Goal: Transaction & Acquisition: Complete application form

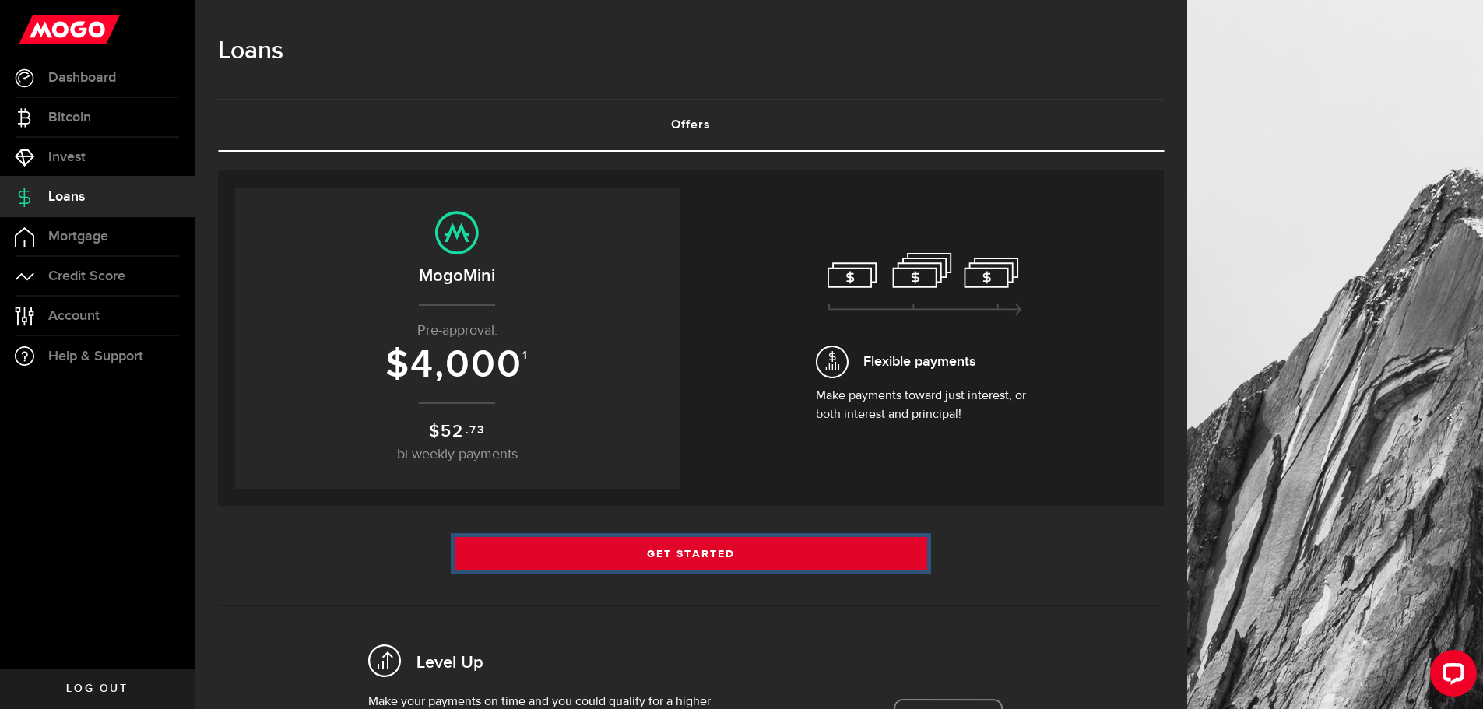
click at [722, 541] on link "Get Started" at bounding box center [690, 553] width 473 height 33
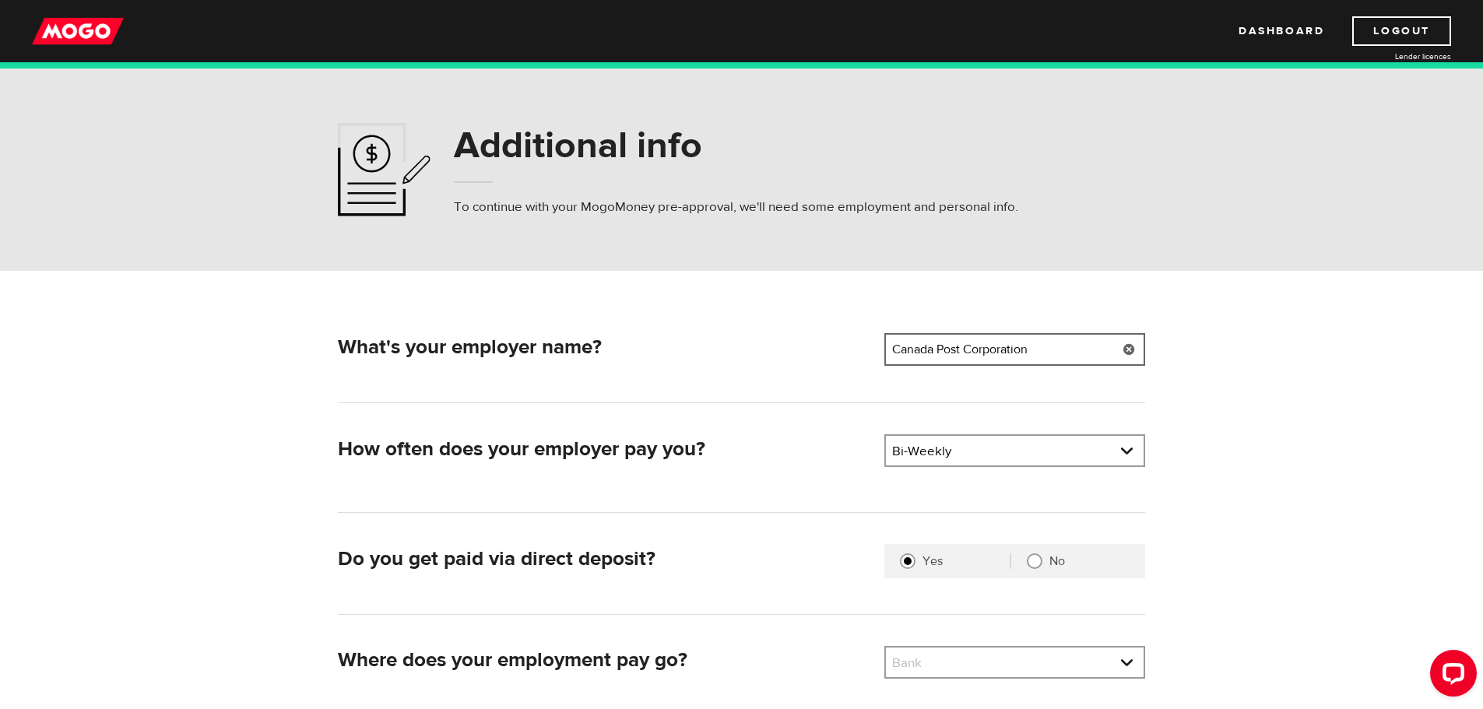
drag, startPoint x: 1039, startPoint y: 353, endPoint x: 842, endPoint y: 342, distance: 197.2
click at [842, 342] on div "What's your employer name? Employer name Please enter your employer's name Cana…" at bounding box center [741, 352] width 819 height 38
type input "L"
type input "House of Commons - Library of Parliament"
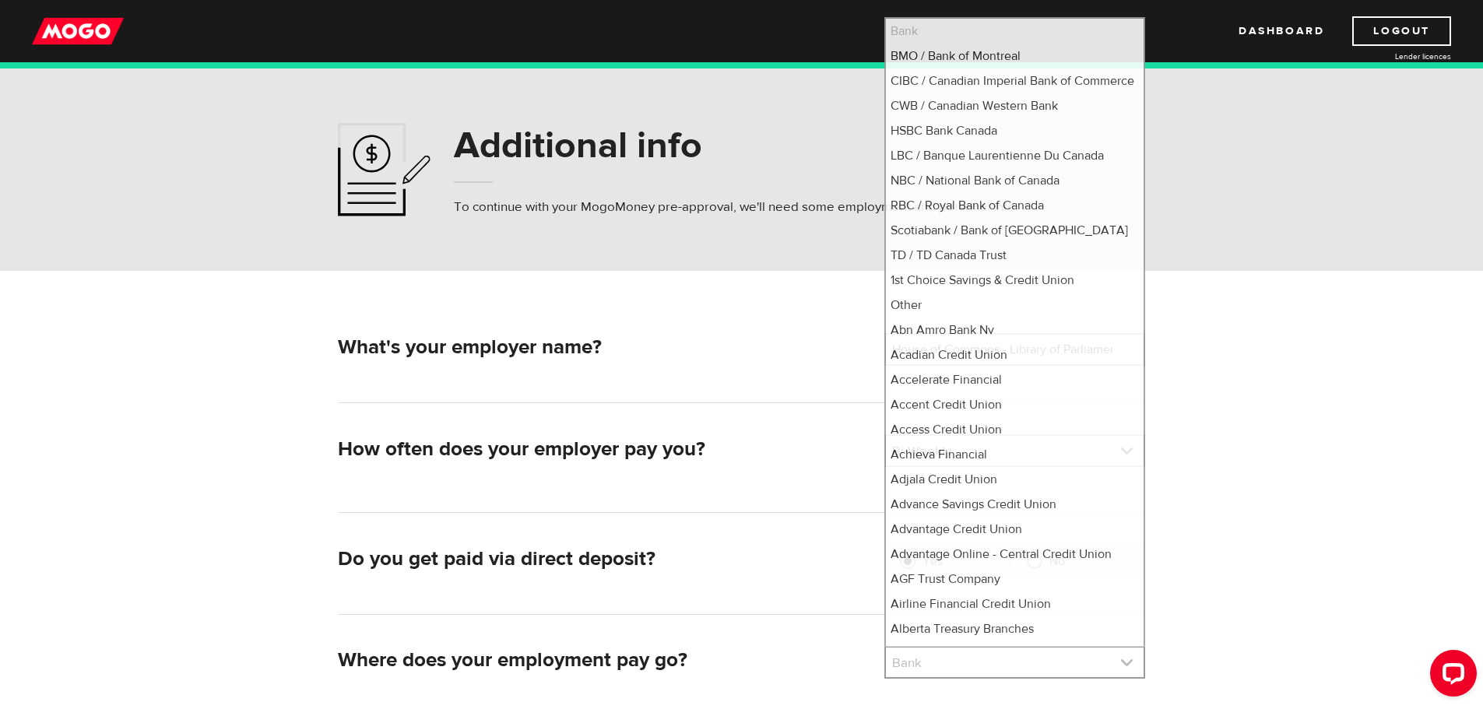
click at [1034, 655] on link at bounding box center [1015, 663] width 258 height 30
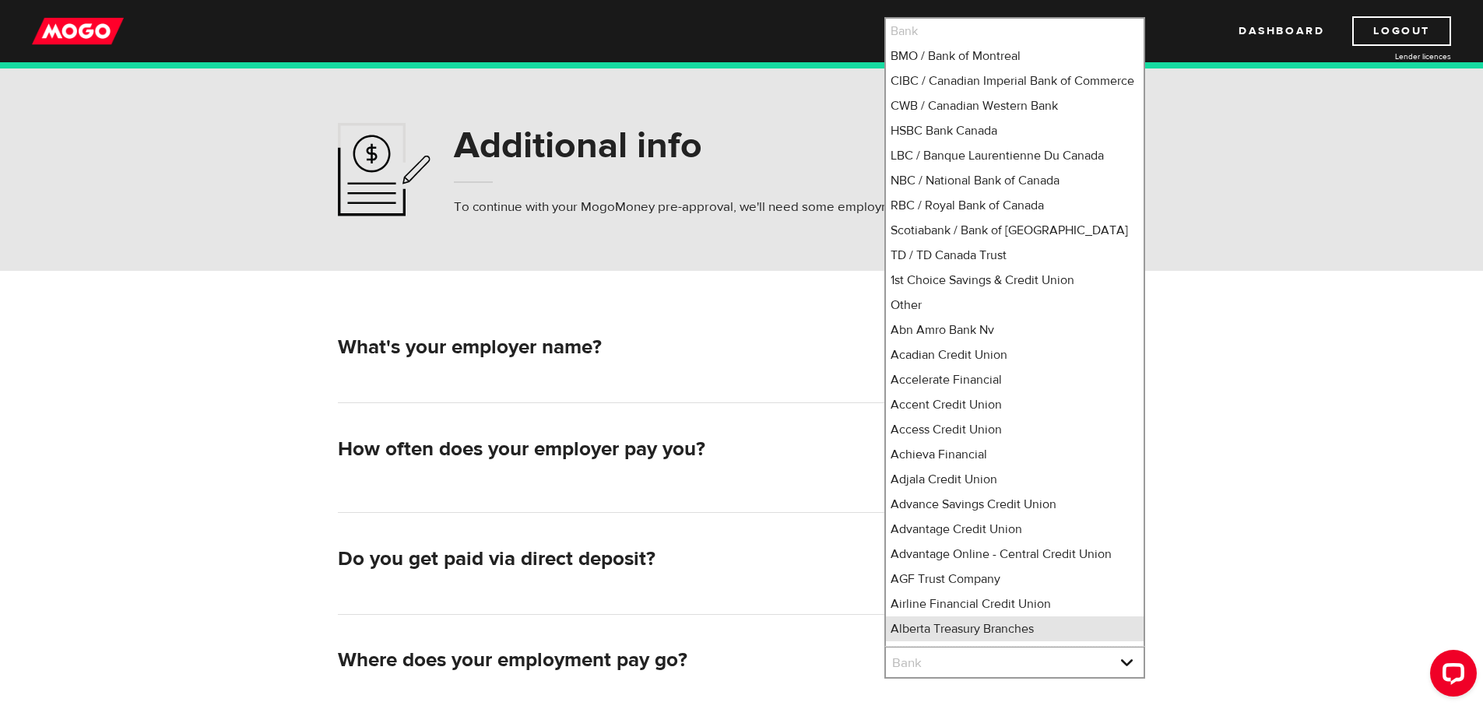
scroll to position [14, 0]
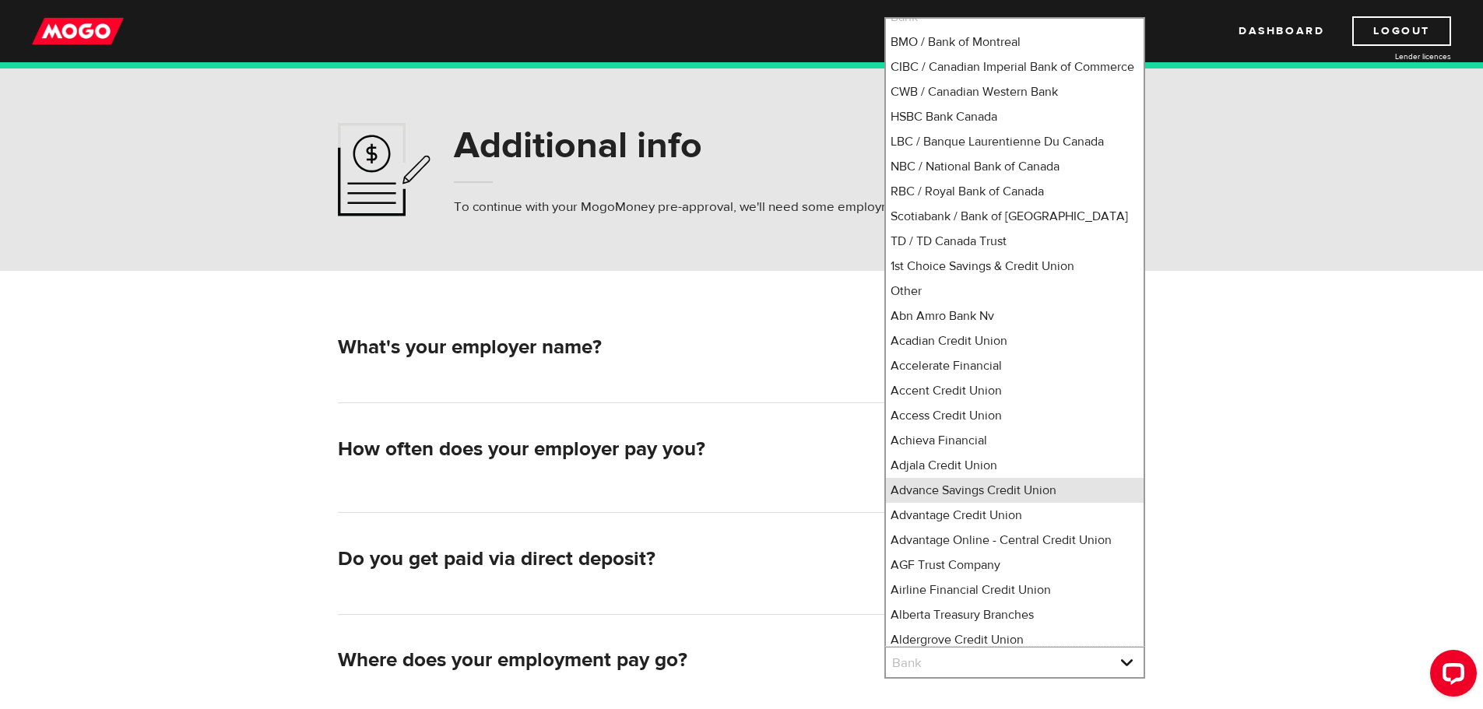
click at [1073, 503] on li "Advance Savings Credit Union" at bounding box center [1015, 490] width 258 height 25
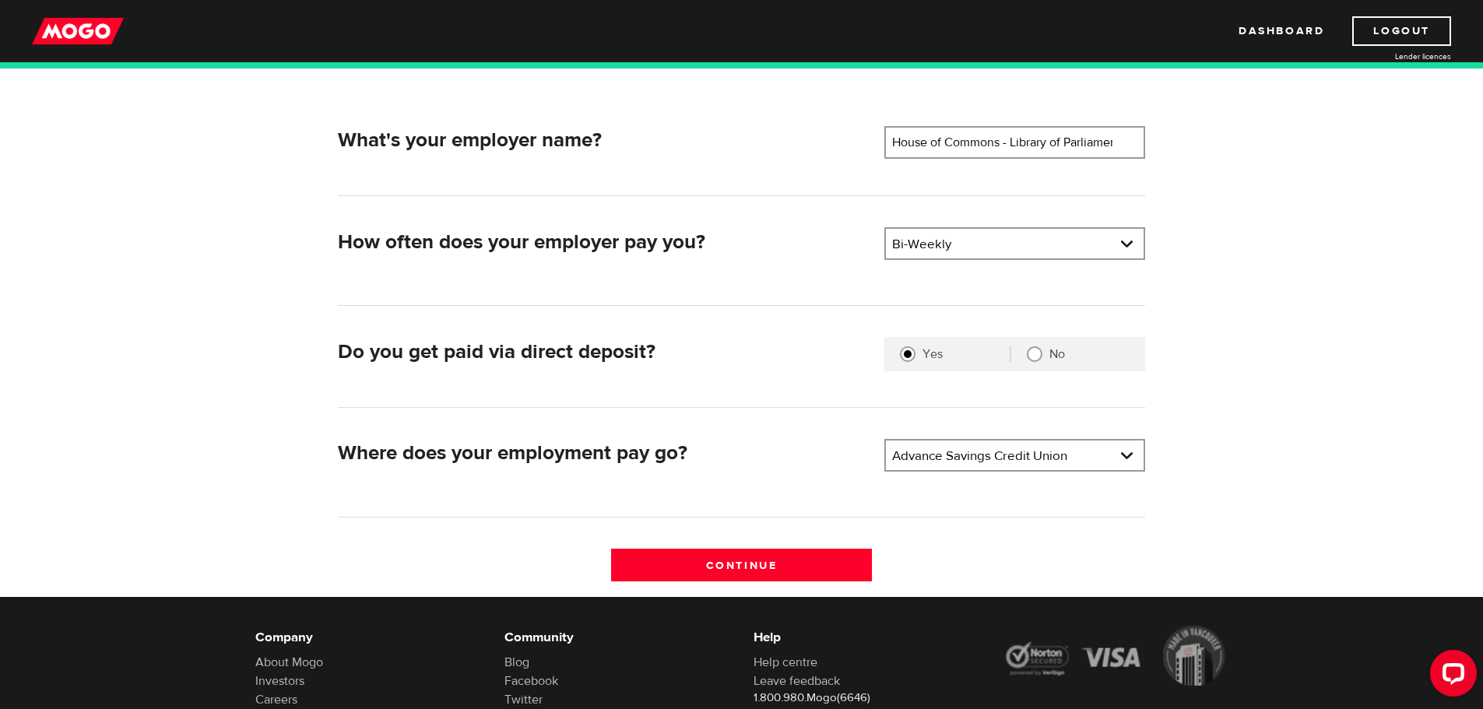
scroll to position [349, 0]
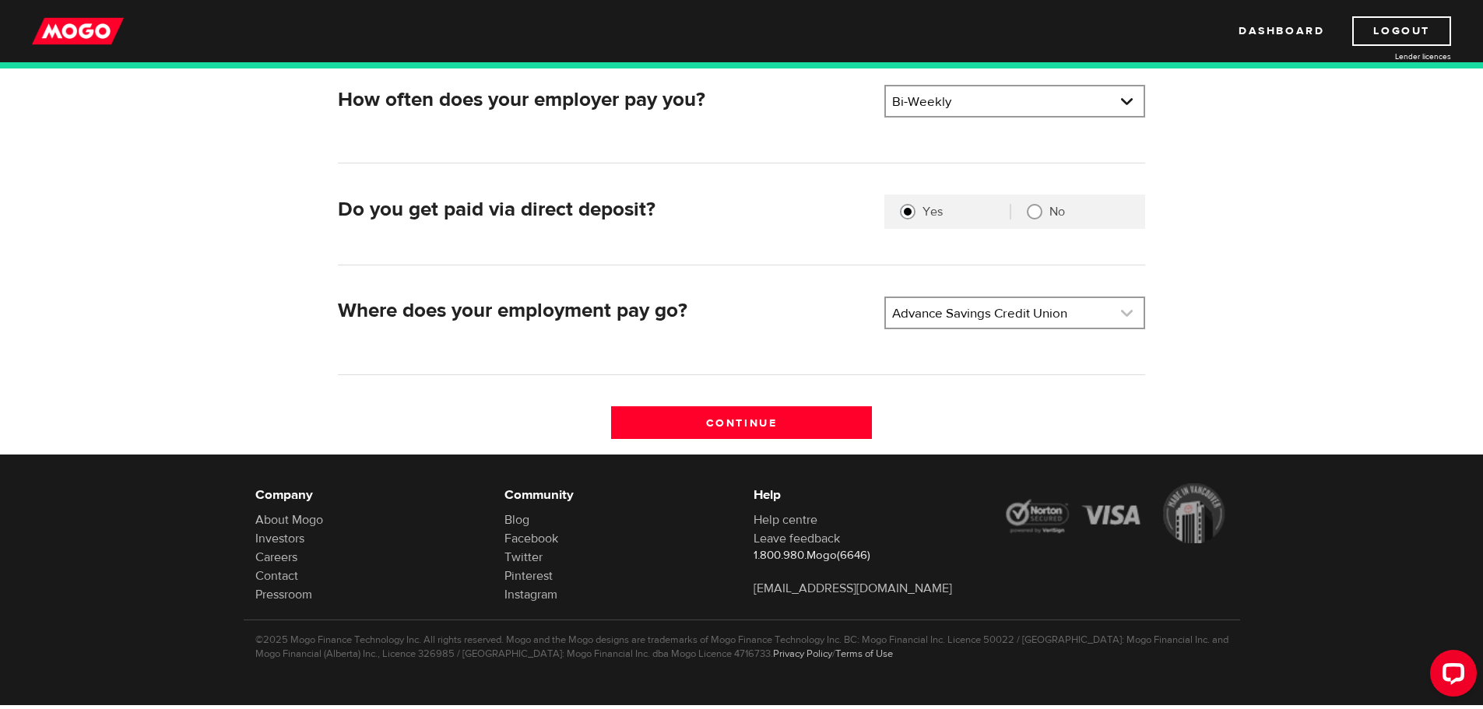
click at [1125, 314] on link at bounding box center [1015, 313] width 258 height 30
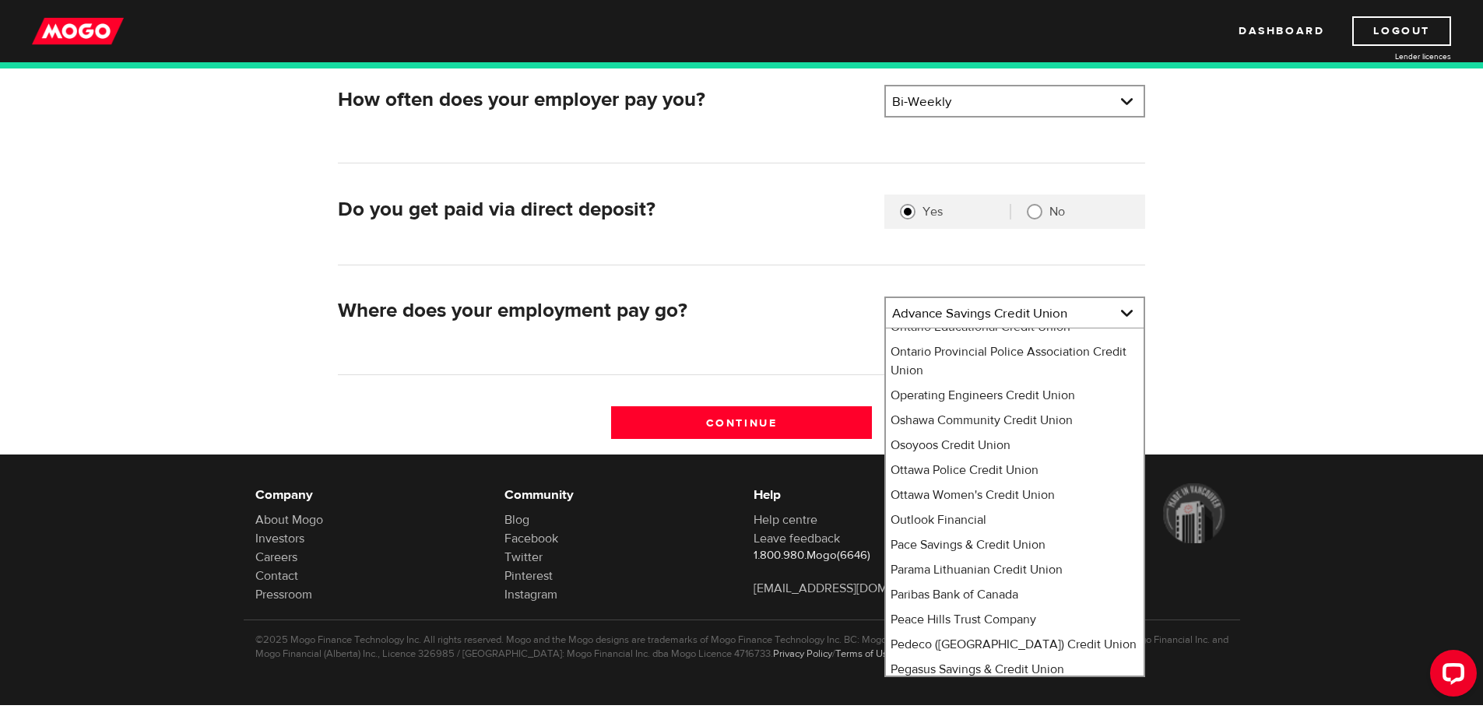
scroll to position [8969, 0]
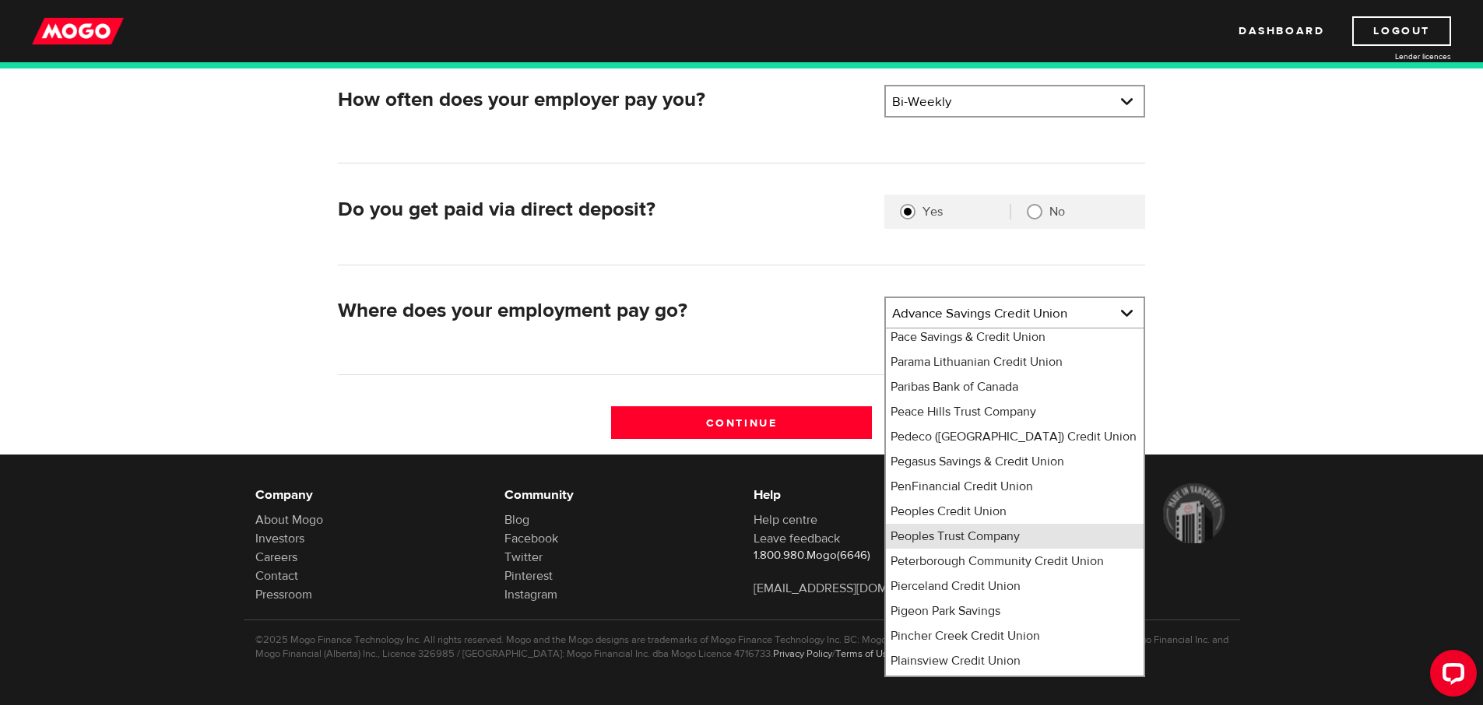
click at [1023, 524] on li "Peoples Trust Company" at bounding box center [1015, 536] width 258 height 25
select select "350"
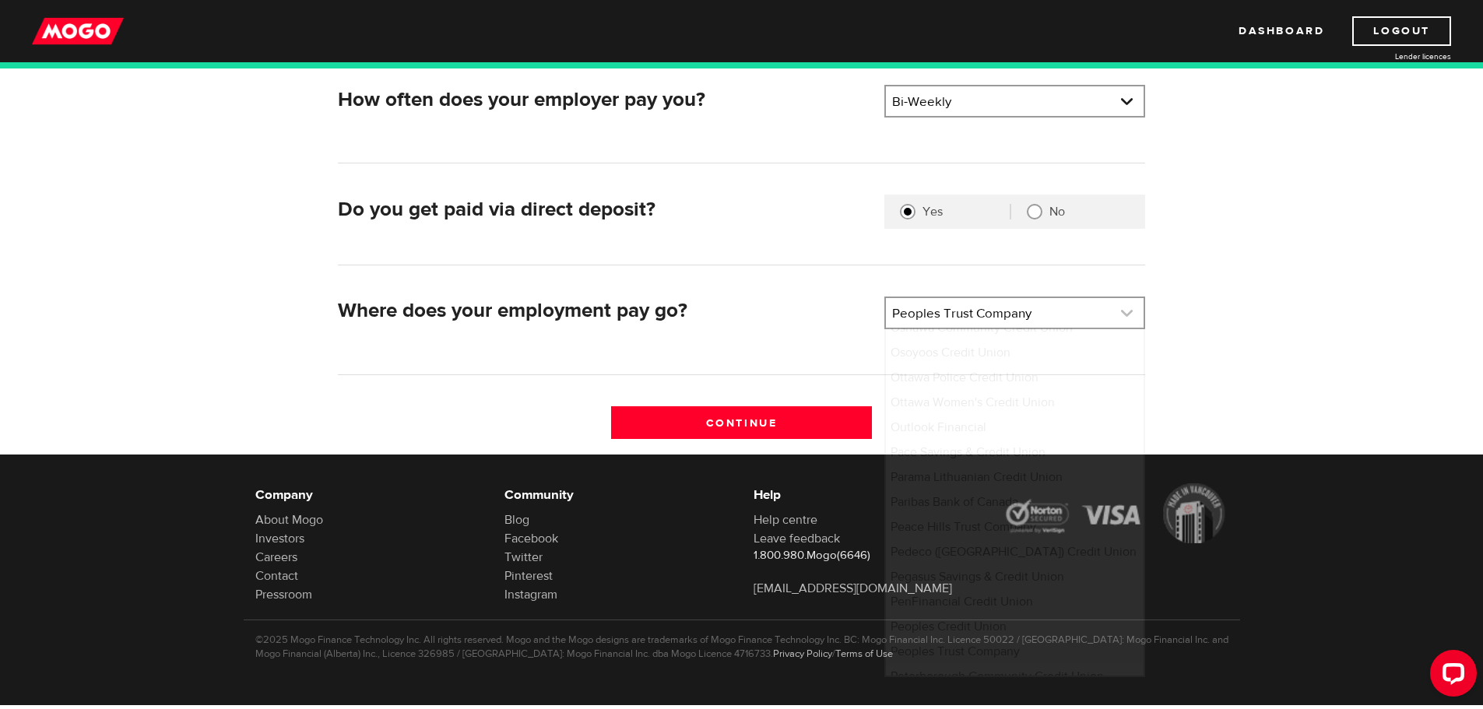
click at [1104, 314] on link at bounding box center [1015, 313] width 258 height 30
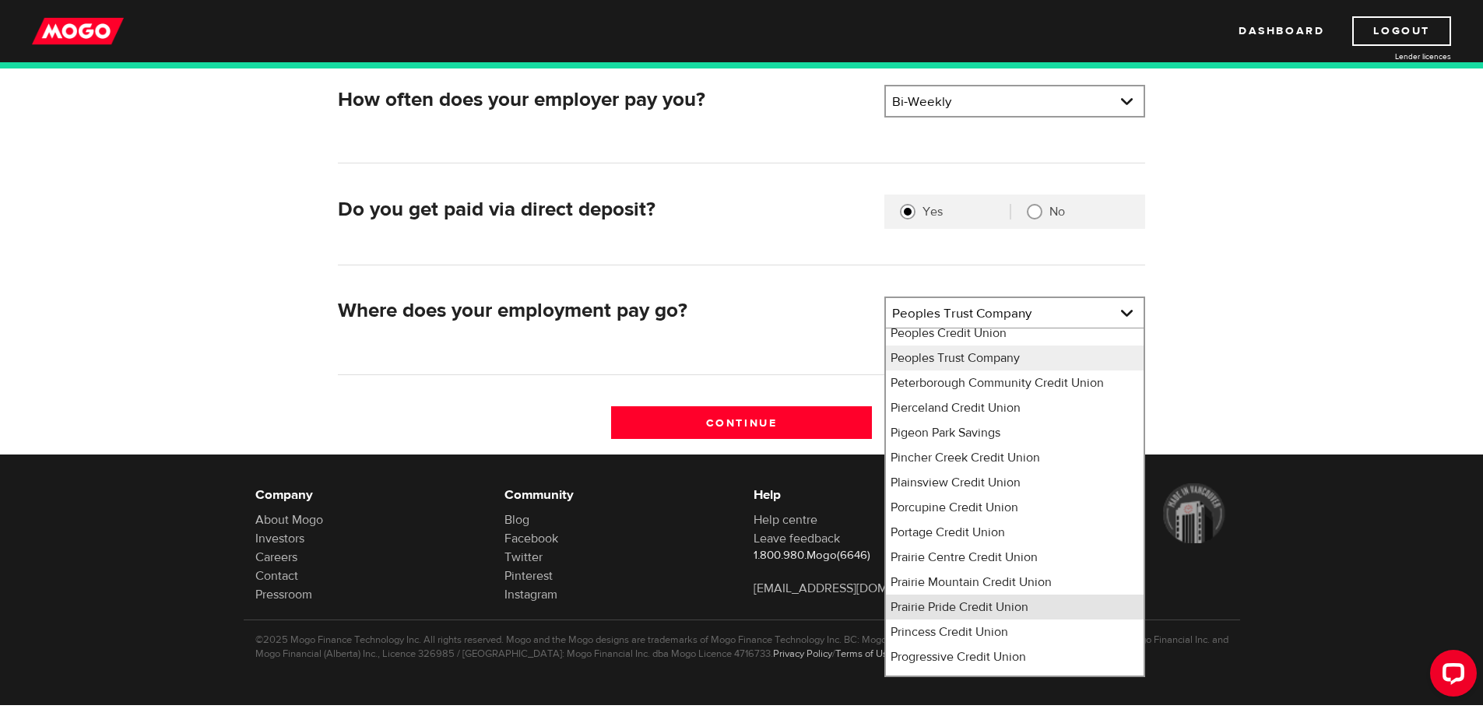
scroll to position [8914, 0]
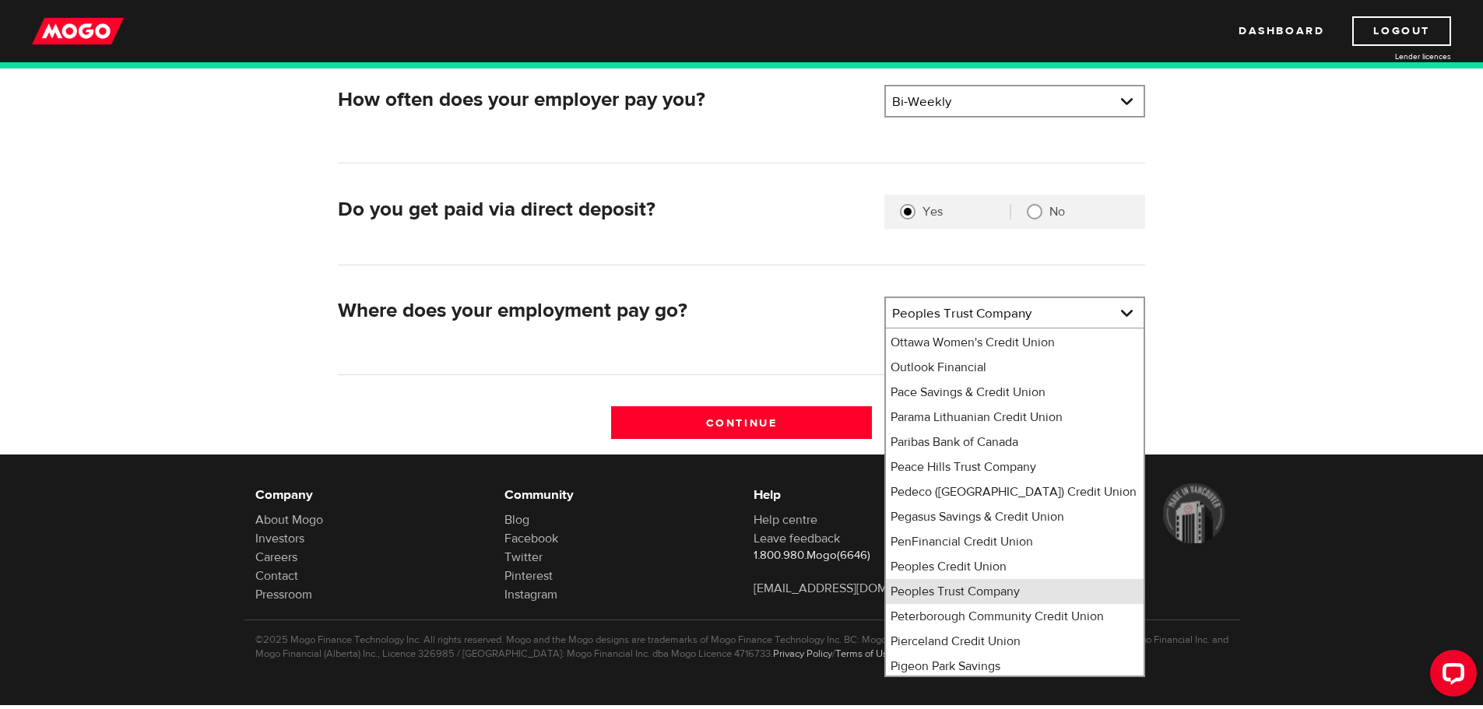
click at [983, 579] on li "Peoples Trust Company" at bounding box center [1015, 591] width 258 height 25
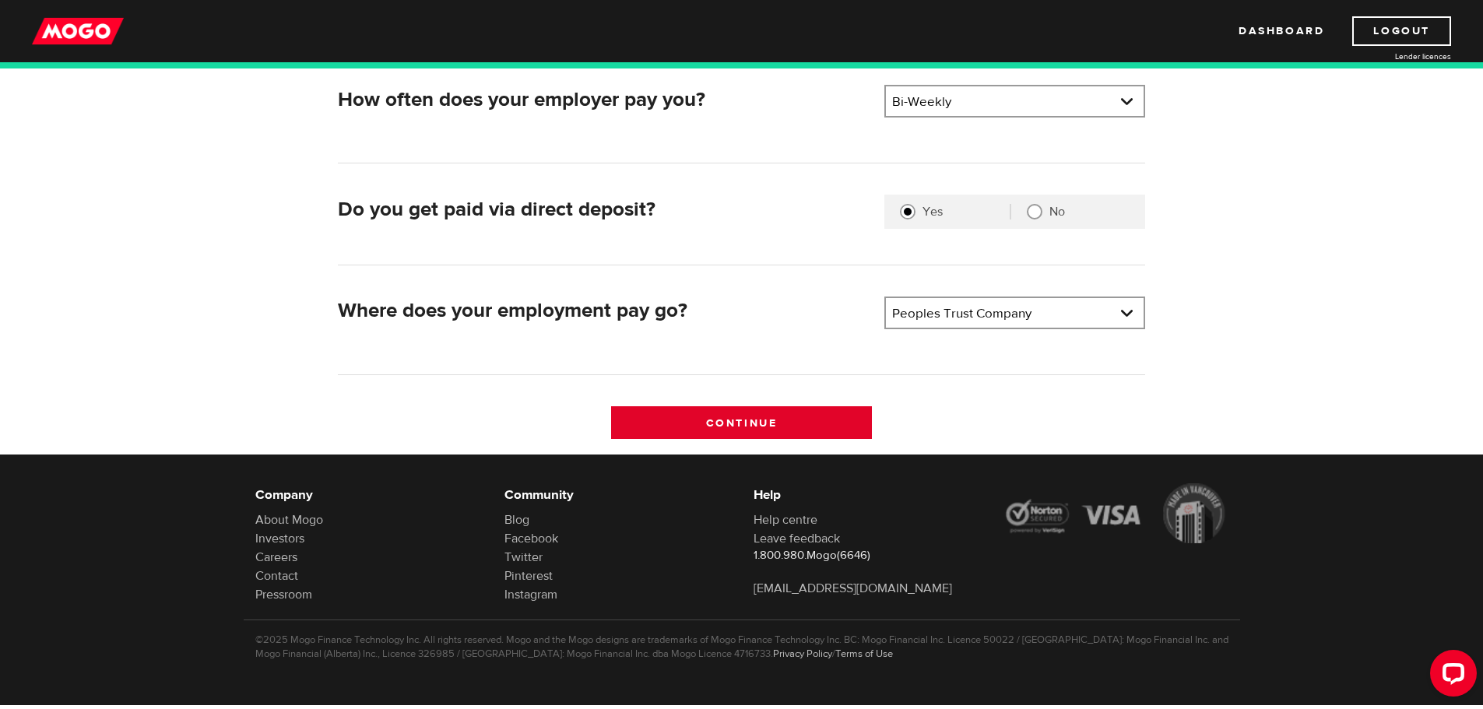
click at [802, 419] on input "Continue" at bounding box center [741, 422] width 261 height 33
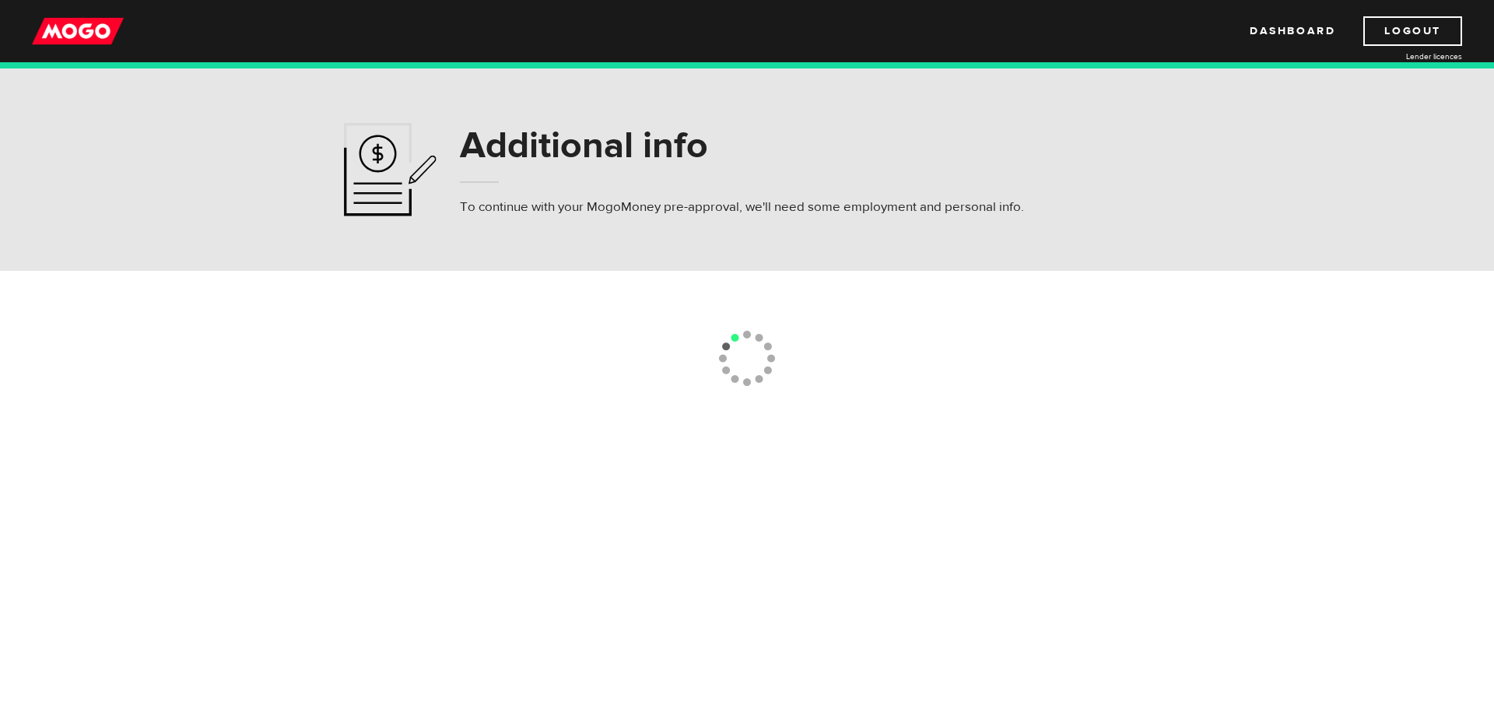
select select "350"
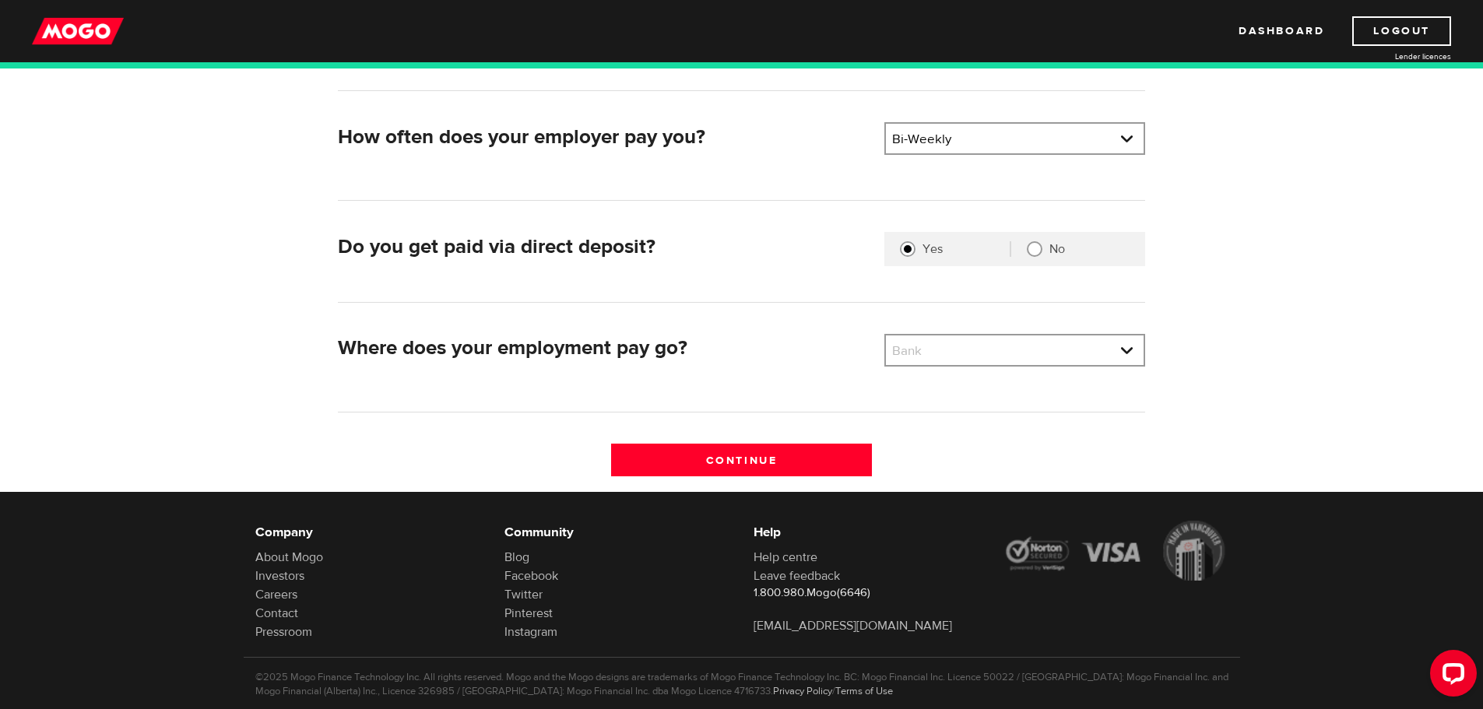
scroll to position [349, 0]
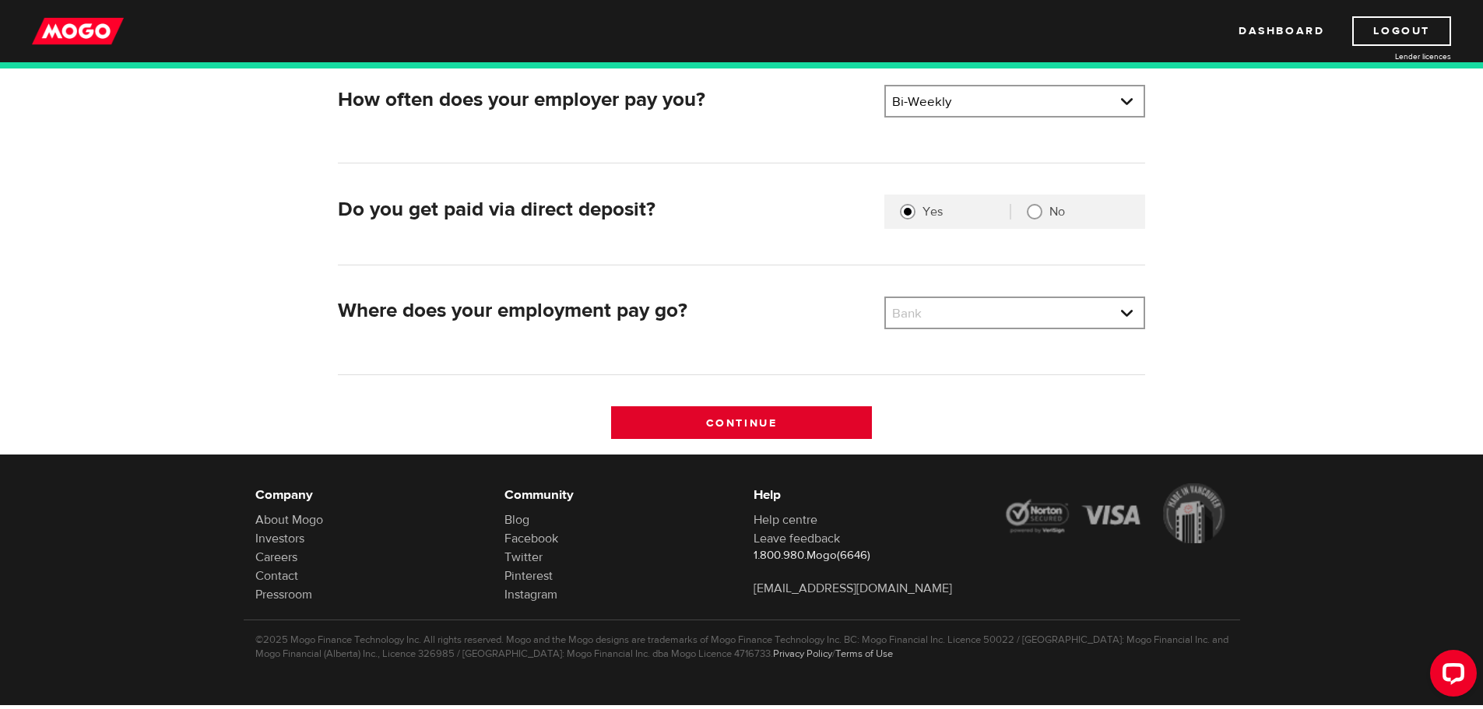
click at [758, 417] on input "Continue" at bounding box center [741, 422] width 261 height 33
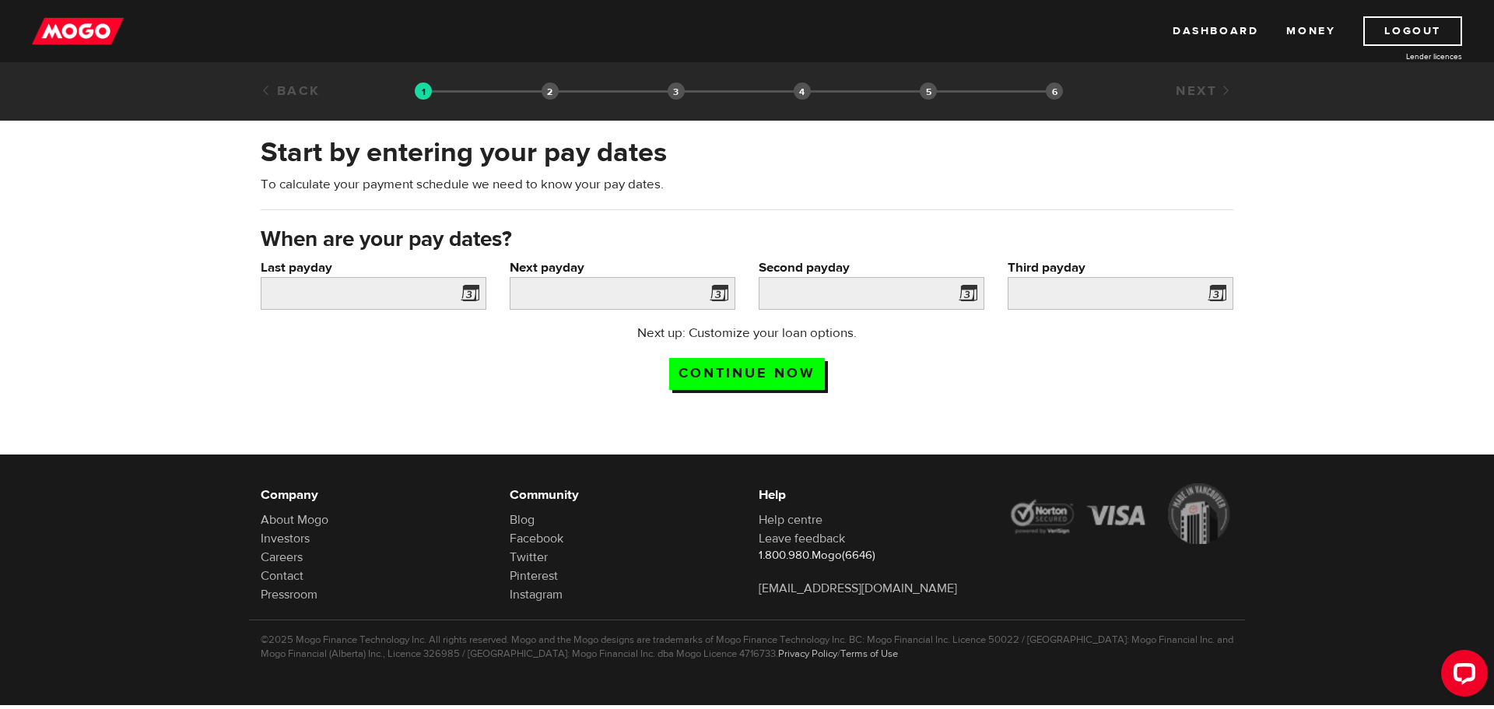
click at [467, 296] on span at bounding box center [466, 295] width 23 height 25
drag, startPoint x: 468, startPoint y: 292, endPoint x: 458, endPoint y: 297, distance: 10.4
click at [467, 292] on span at bounding box center [466, 295] width 23 height 25
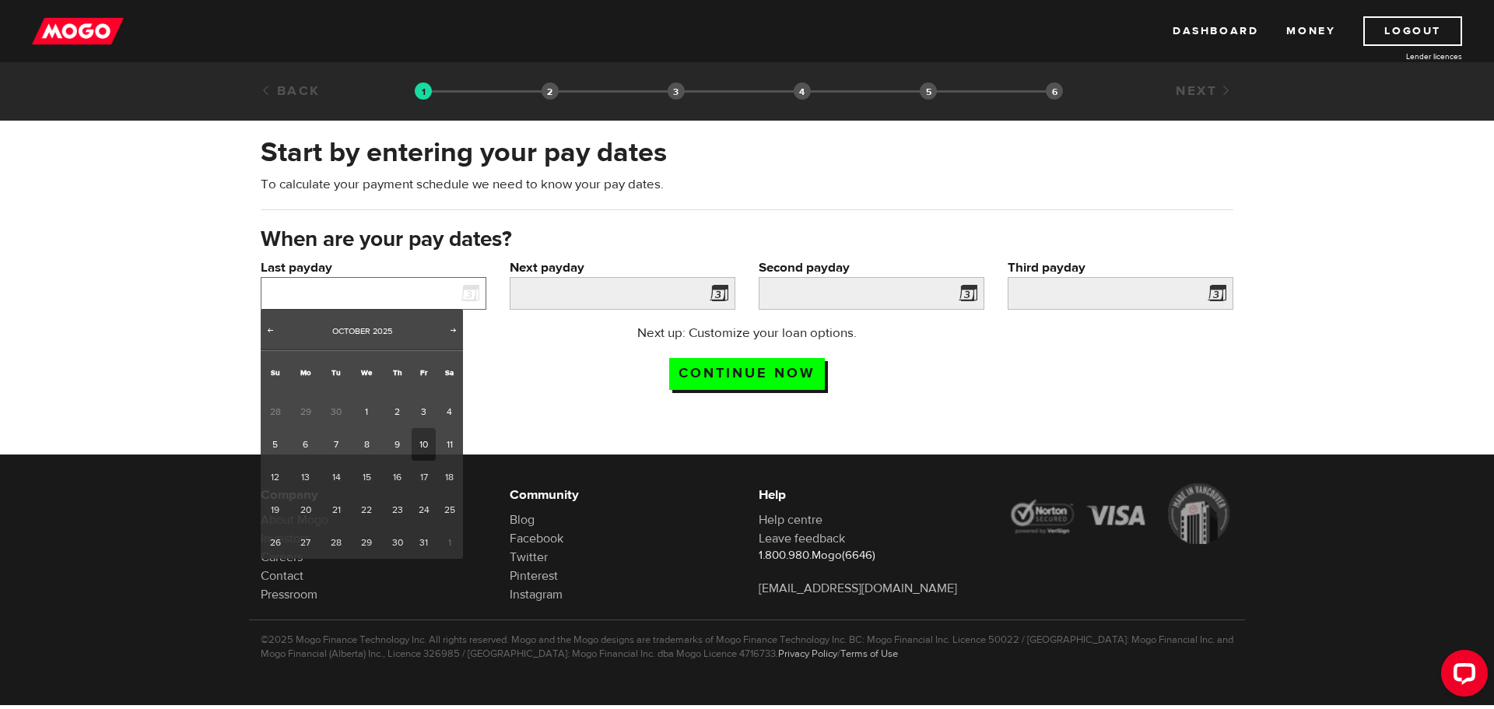
click at [414, 289] on input "Last payday" at bounding box center [374, 293] width 226 height 33
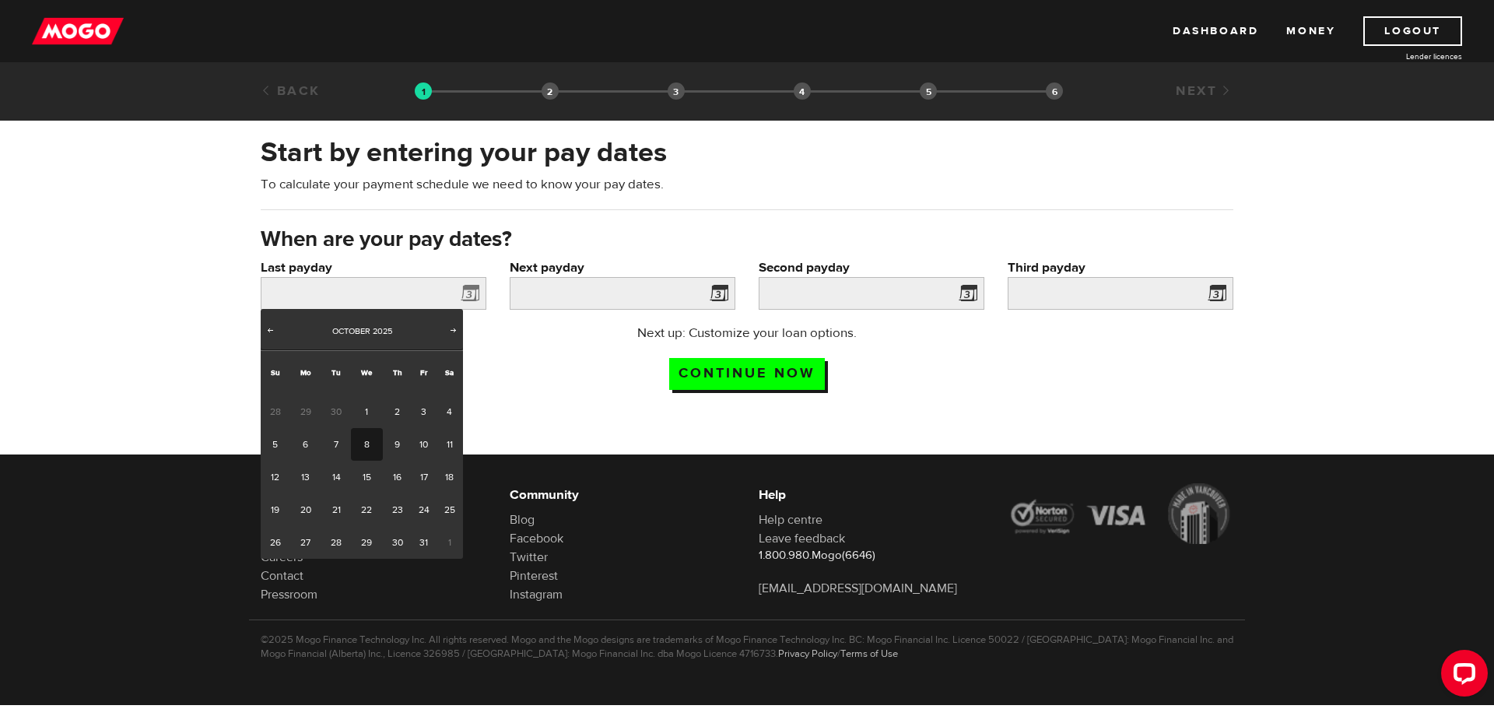
click at [366, 444] on link "8" at bounding box center [367, 444] width 32 height 33
type input "[DATE]"
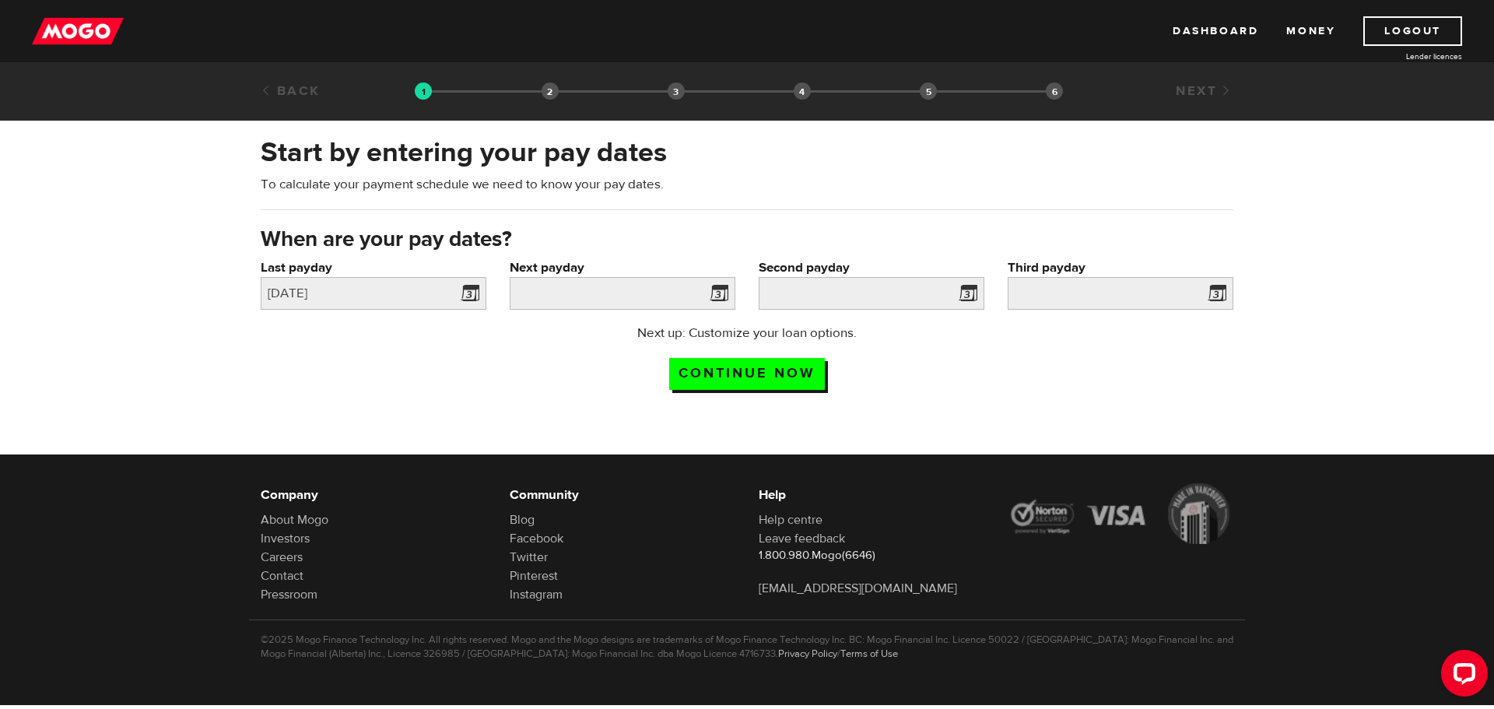
click at [719, 291] on span at bounding box center [715, 295] width 23 height 25
click at [720, 300] on span at bounding box center [715, 295] width 23 height 25
click at [671, 289] on input "Next payday" at bounding box center [623, 293] width 226 height 33
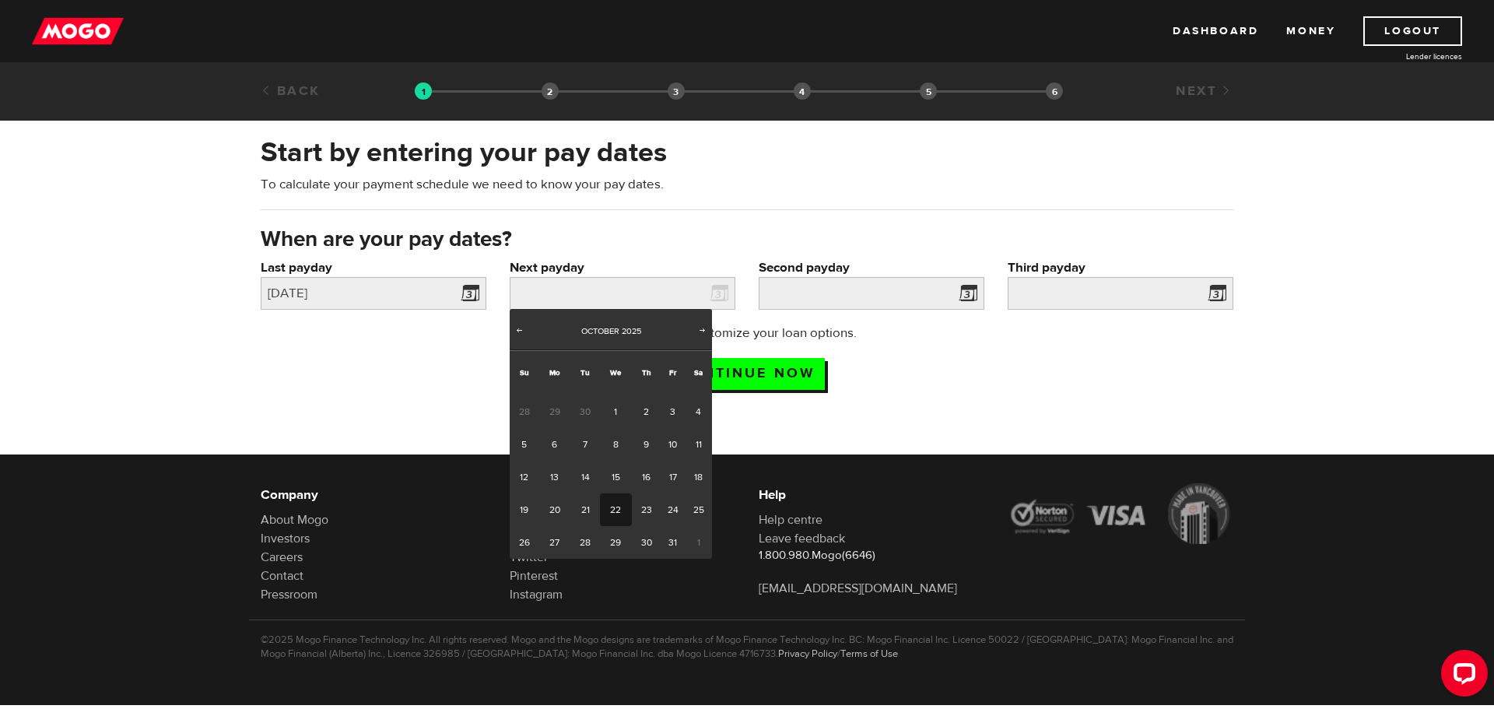
click at [621, 508] on link "22" at bounding box center [616, 509] width 32 height 33
type input "[DATE]"
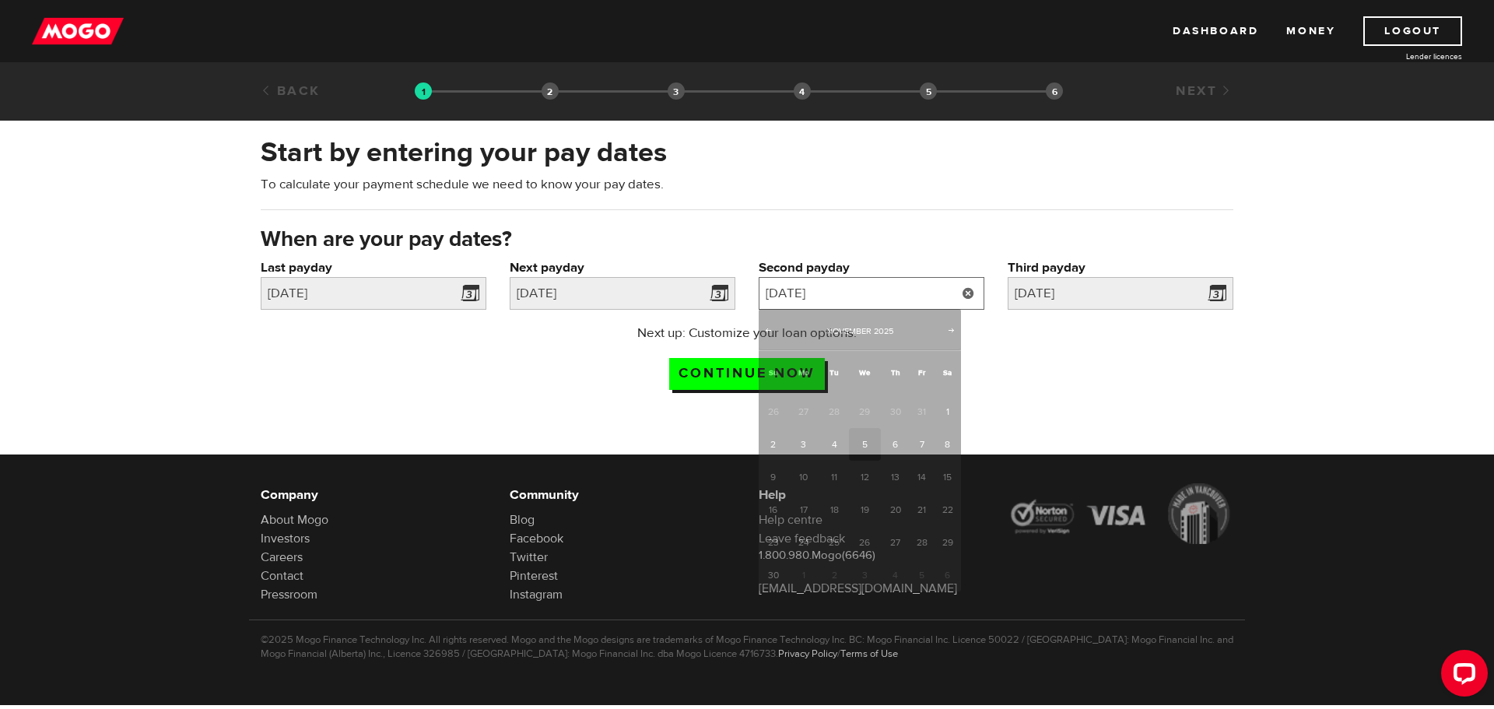
click at [887, 295] on input "[DATE]" at bounding box center [872, 293] width 226 height 33
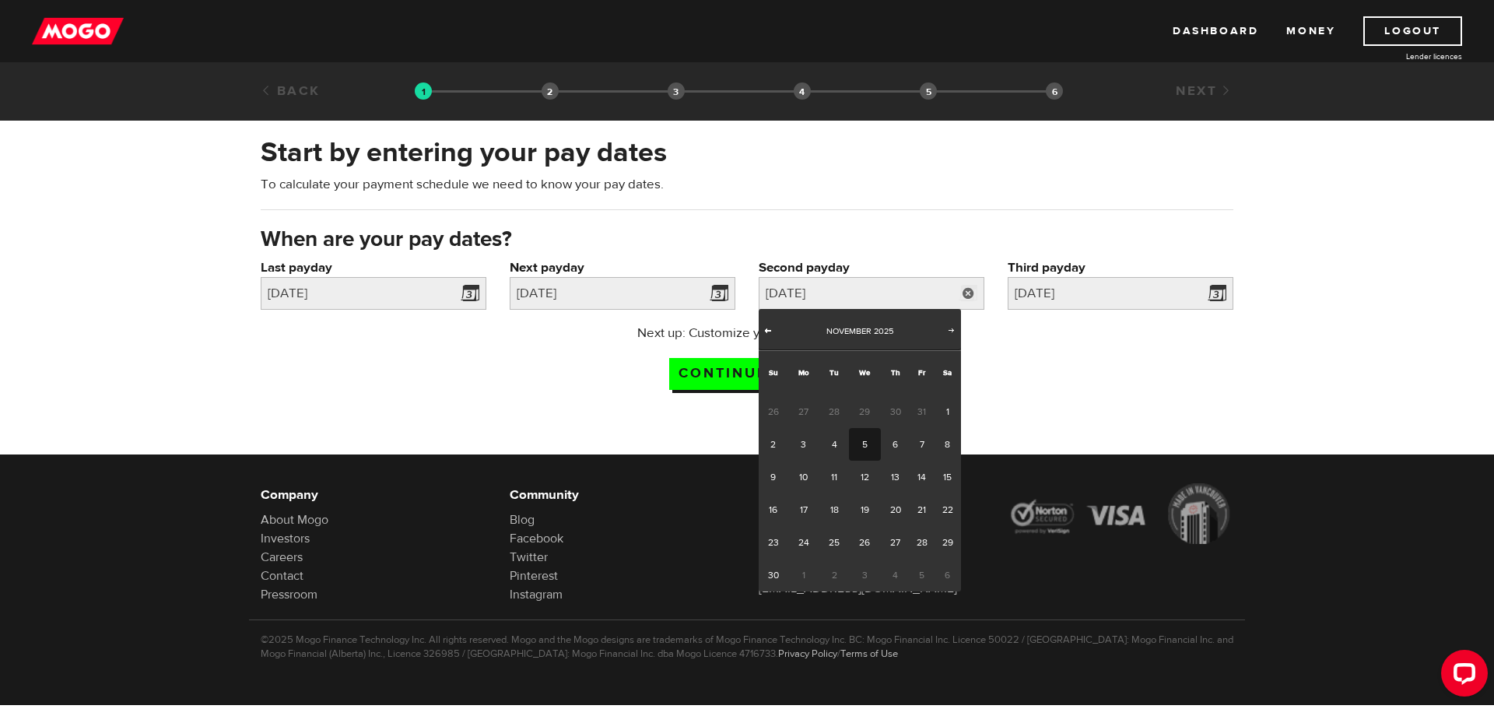
click at [771, 330] on span "Prev" at bounding box center [768, 330] width 12 height 12
click at [948, 334] on span "Next" at bounding box center [952, 330] width 12 height 12
click at [1158, 409] on div "Start by entering your pay dates To calculate your payment schedule we need to …" at bounding box center [747, 267] width 1494 height 299
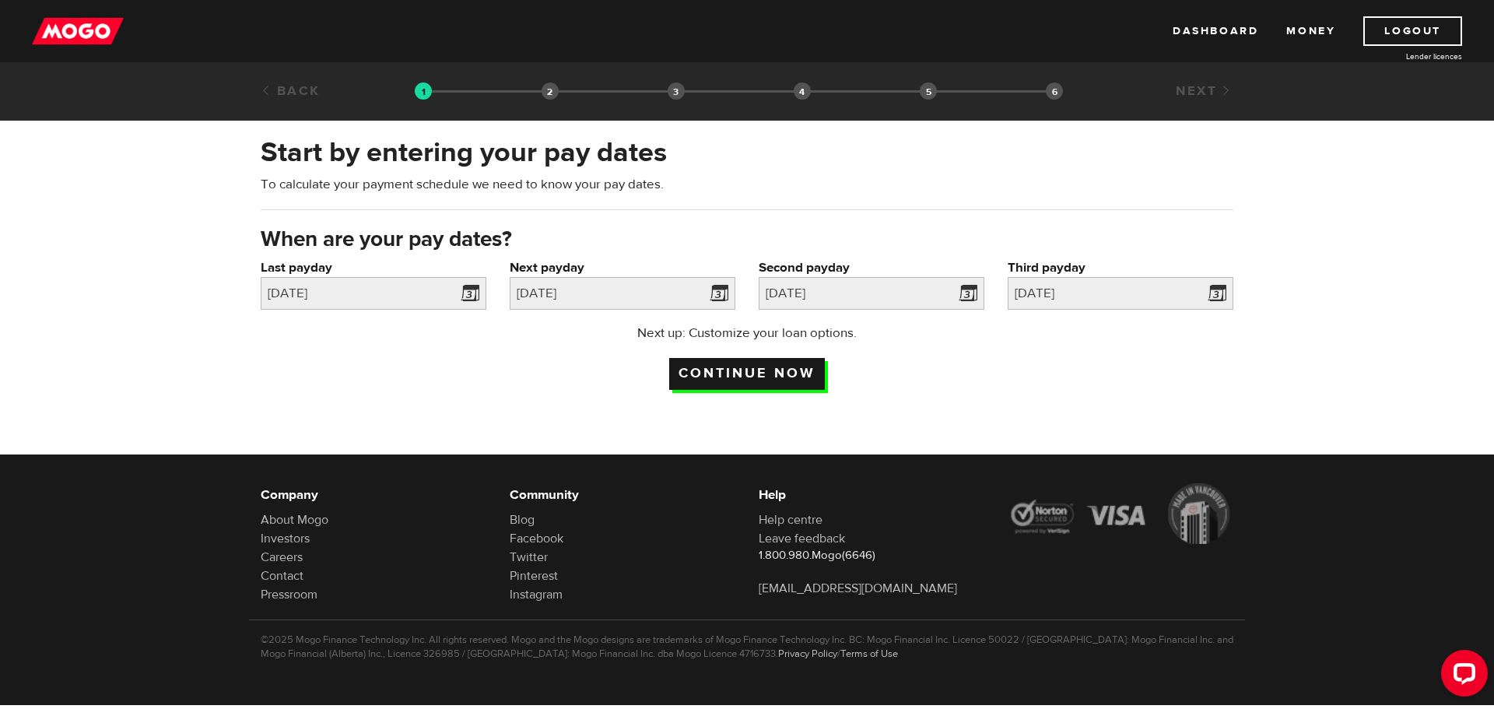
click at [793, 370] on input "Continue now" at bounding box center [747, 374] width 156 height 32
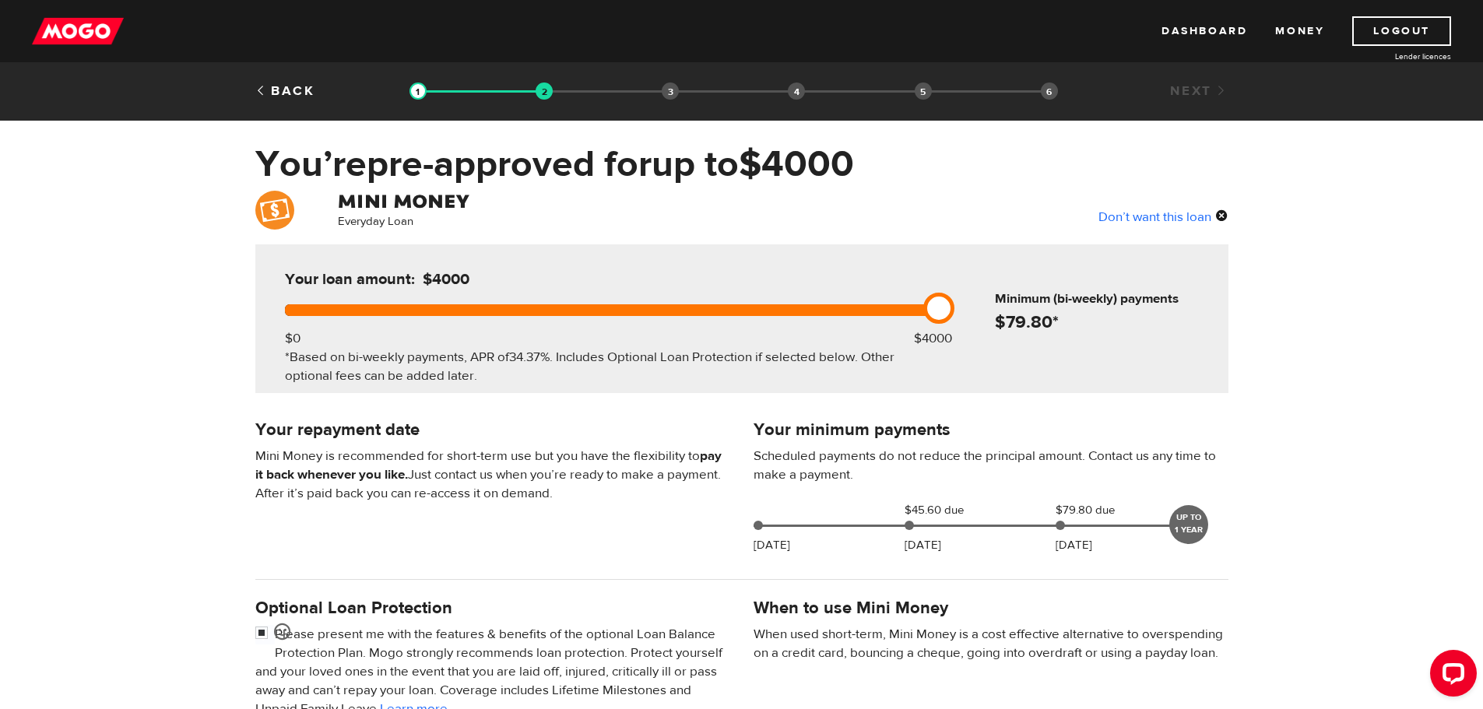
click at [1142, 217] on div "Don’t want this loan" at bounding box center [1163, 216] width 130 height 20
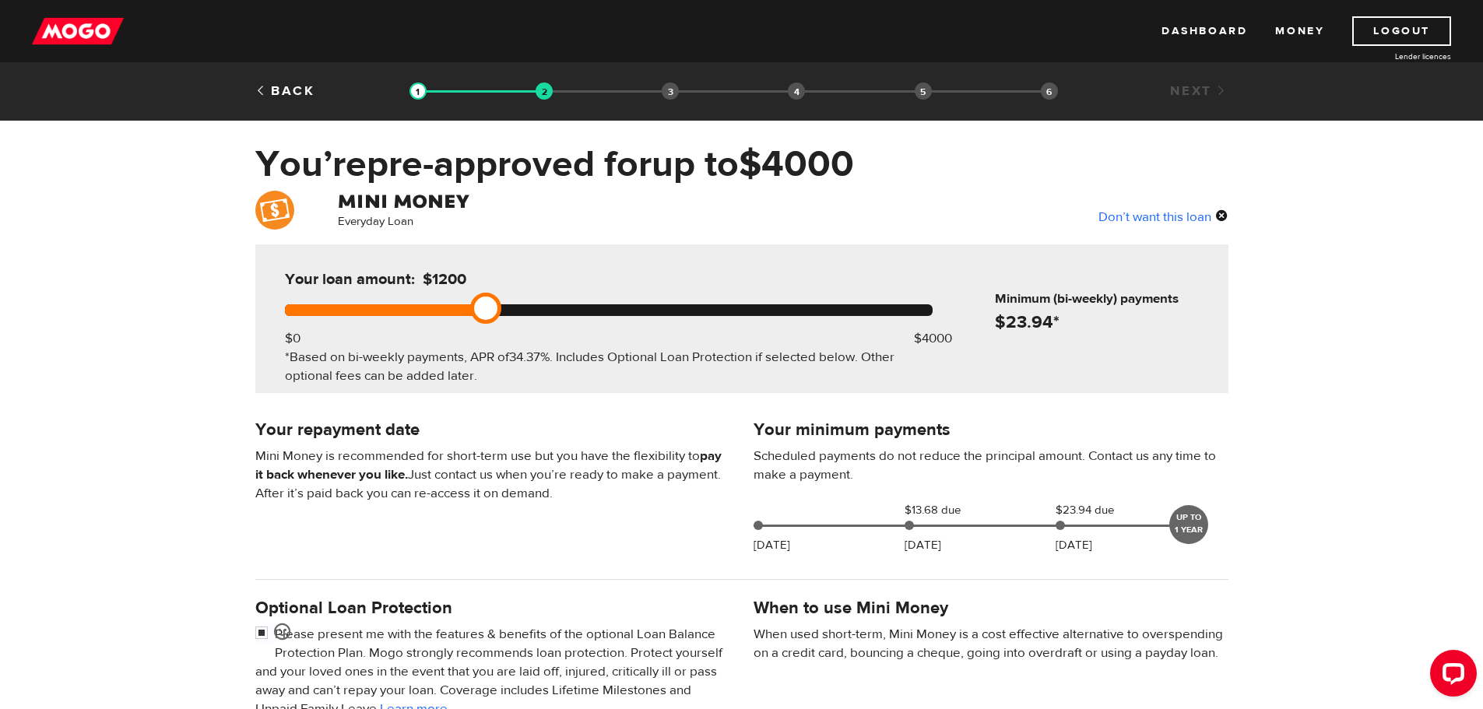
drag, startPoint x: 297, startPoint y: 305, endPoint x: 468, endPoint y: 304, distance: 171.2
click at [469, 305] on div at bounding box center [609, 310] width 648 height 12
drag, startPoint x: 486, startPoint y: 300, endPoint x: 501, endPoint y: 301, distance: 15.6
click at [501, 301] on div "Your loan amount: $1400 $0 $4000 *Based on bi-weekly payments, APR of 34.37% . …" at bounding box center [608, 318] width 694 height 149
drag, startPoint x: 512, startPoint y: 307, endPoint x: 491, endPoint y: 309, distance: 21.1
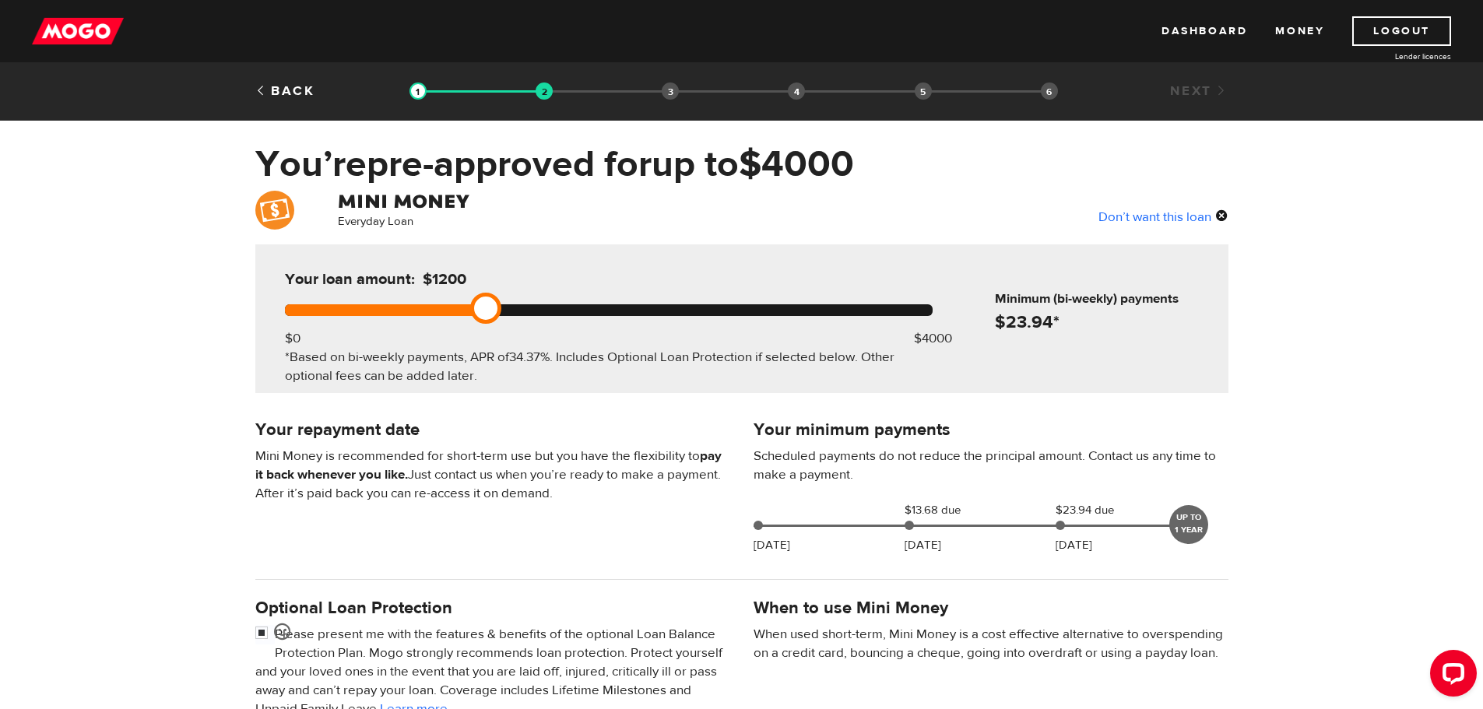
click at [491, 309] on link at bounding box center [485, 308] width 31 height 31
drag, startPoint x: 492, startPoint y: 309, endPoint x: 507, endPoint y: 308, distance: 15.6
click at [507, 308] on link at bounding box center [517, 308] width 31 height 31
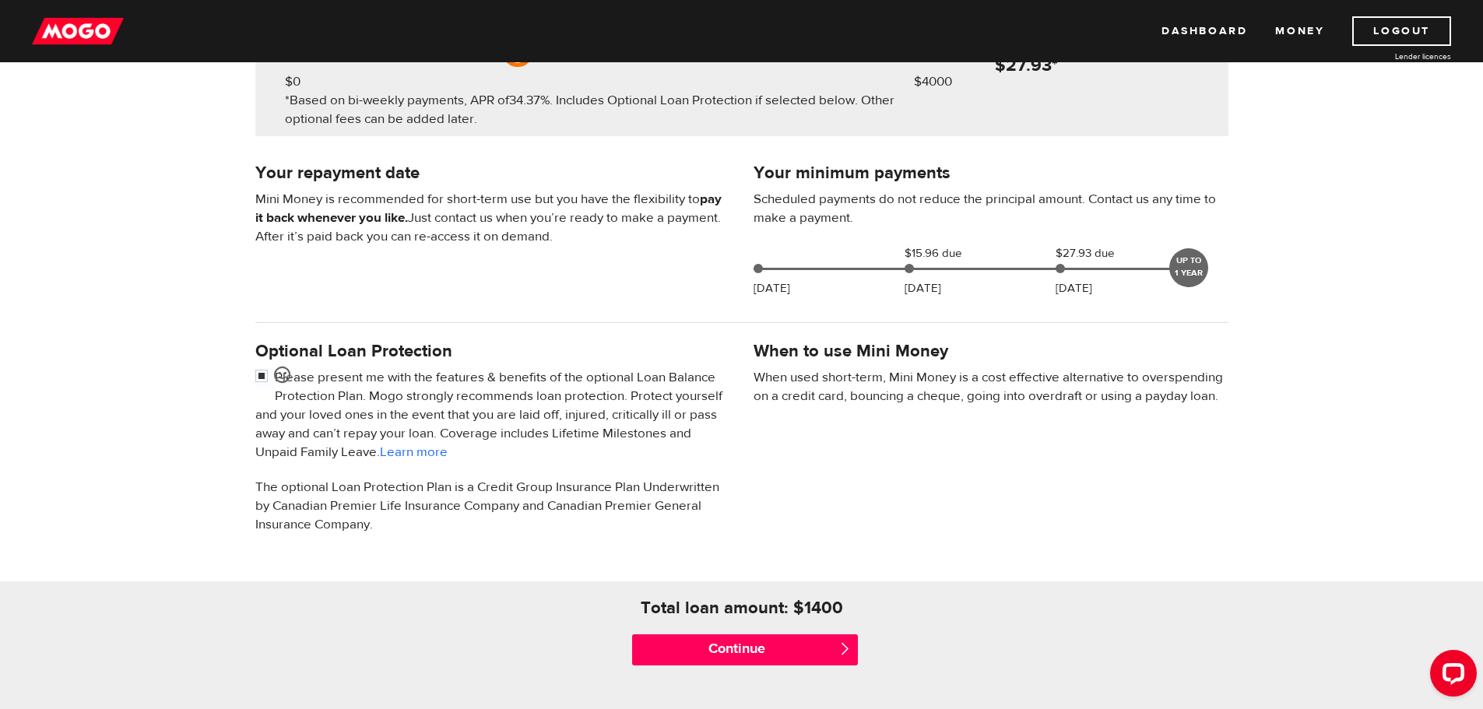
scroll to position [233, 0]
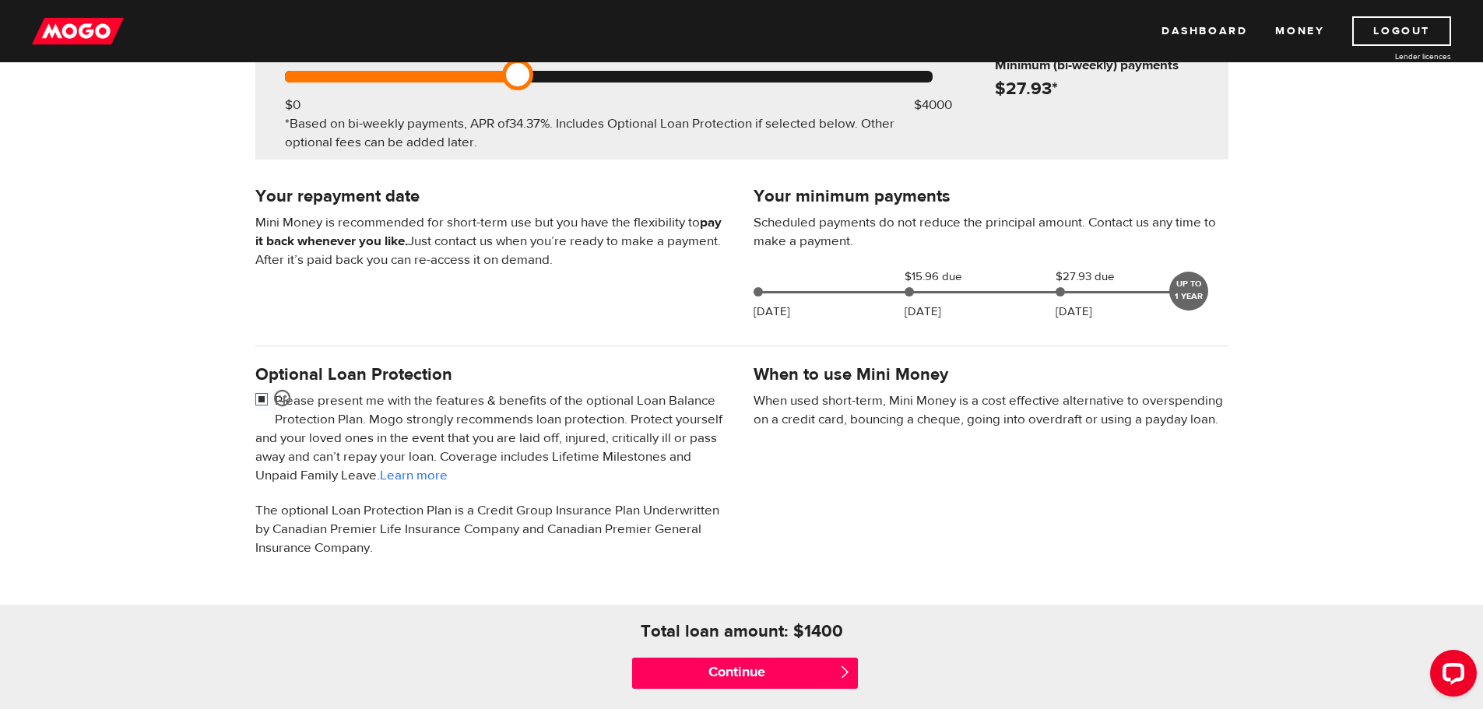
click at [261, 398] on input "checkbox" at bounding box center [264, 400] width 19 height 19
checkbox input "false"
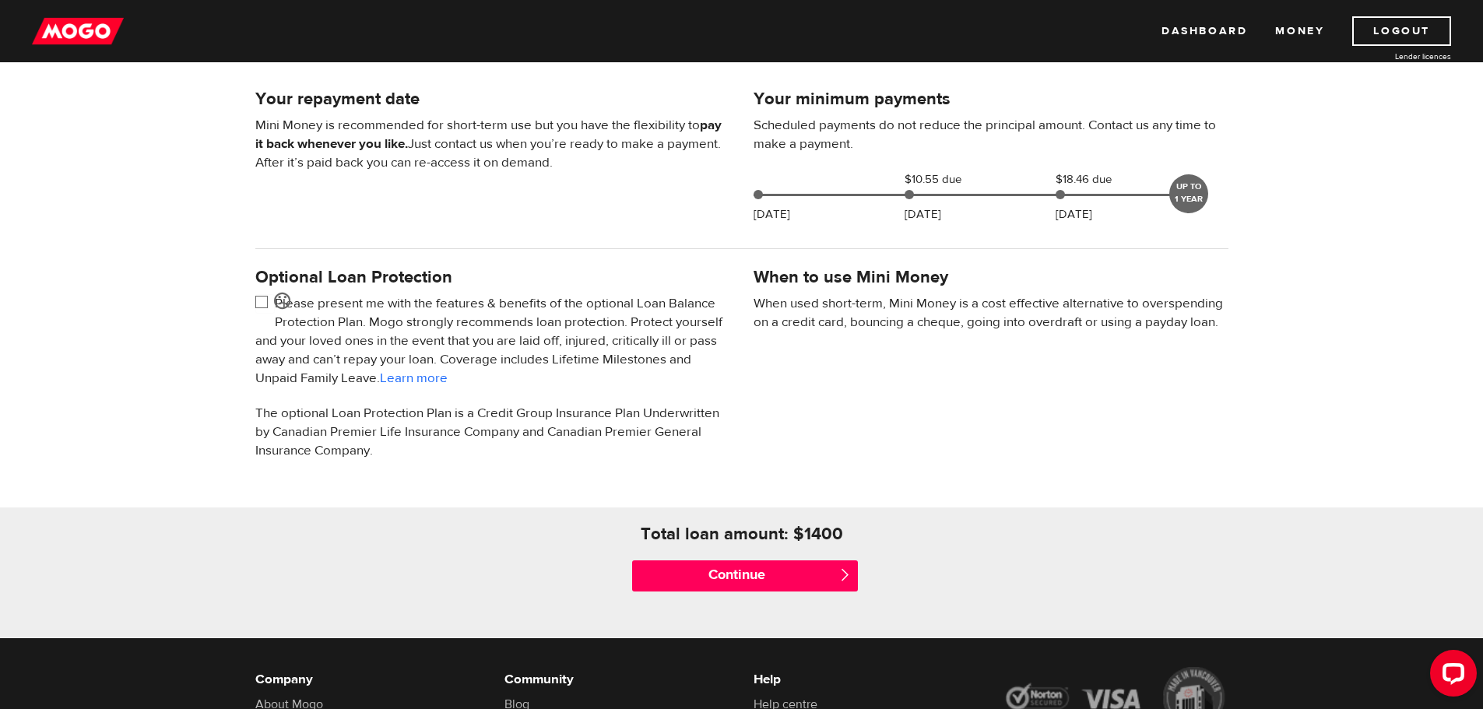
scroll to position [467, 0]
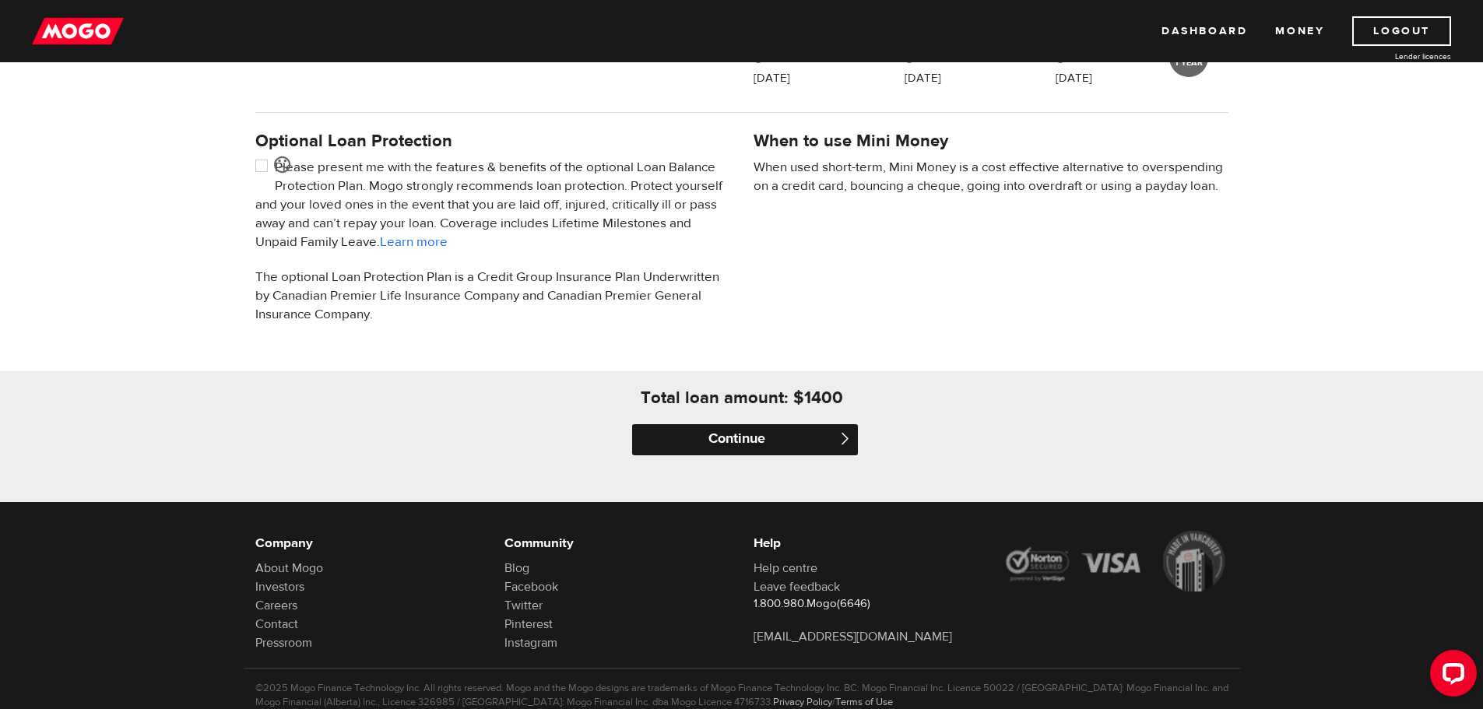
click at [748, 438] on input "Continue" at bounding box center [745, 439] width 226 height 31
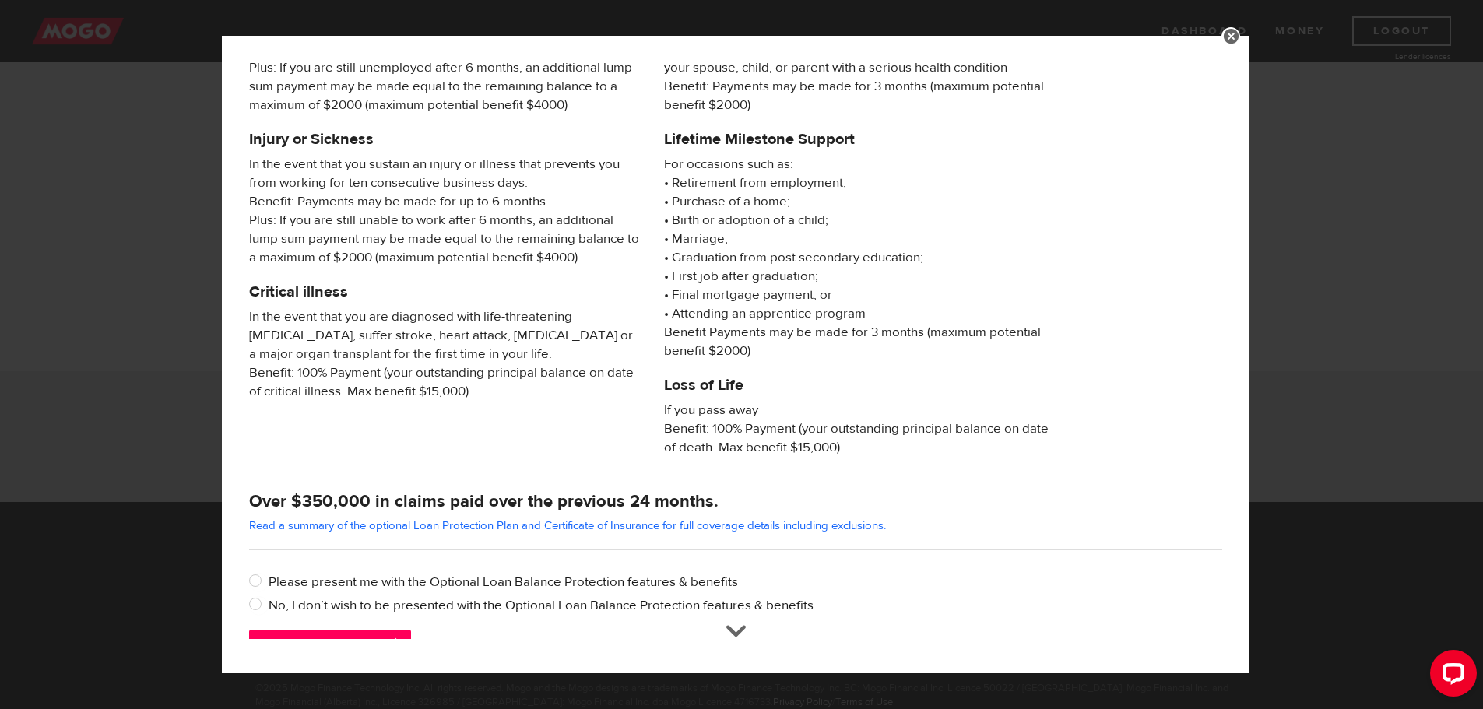
scroll to position [149, 0]
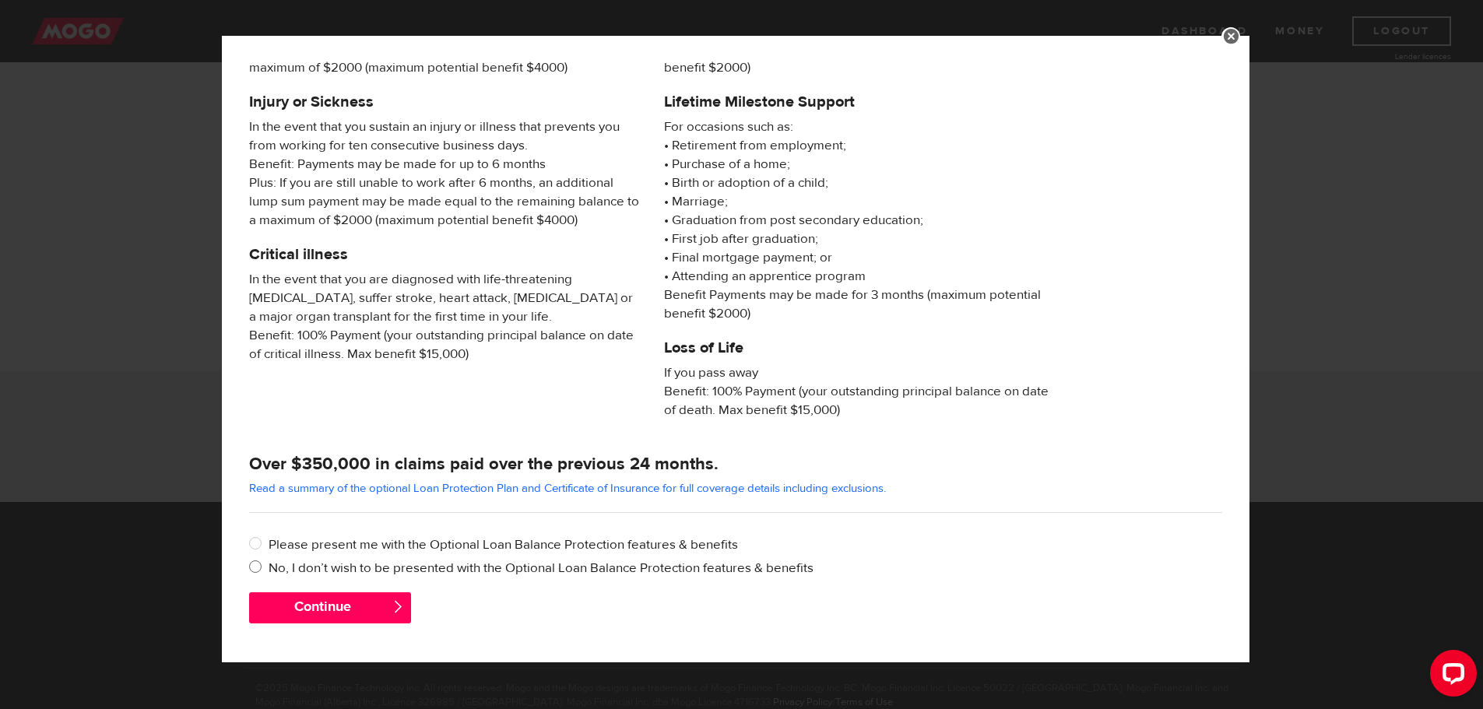
click at [259, 569] on input "No, I don’t wish to be presented with the Optional Loan Balance Protection feat…" at bounding box center [258, 568] width 19 height 19
radio input "true"
click at [290, 604] on button "Continue" at bounding box center [330, 607] width 162 height 31
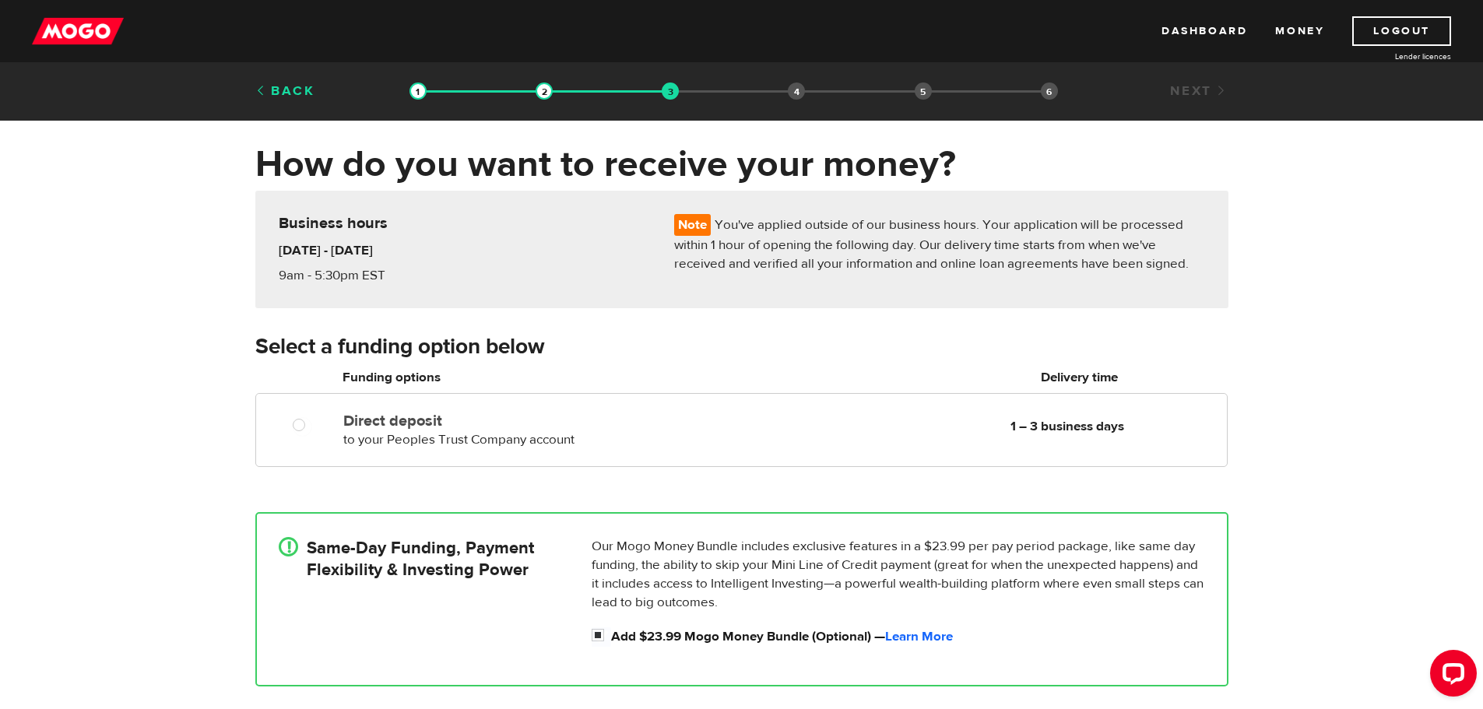
click at [286, 89] on link "Back" at bounding box center [285, 90] width 60 height 17
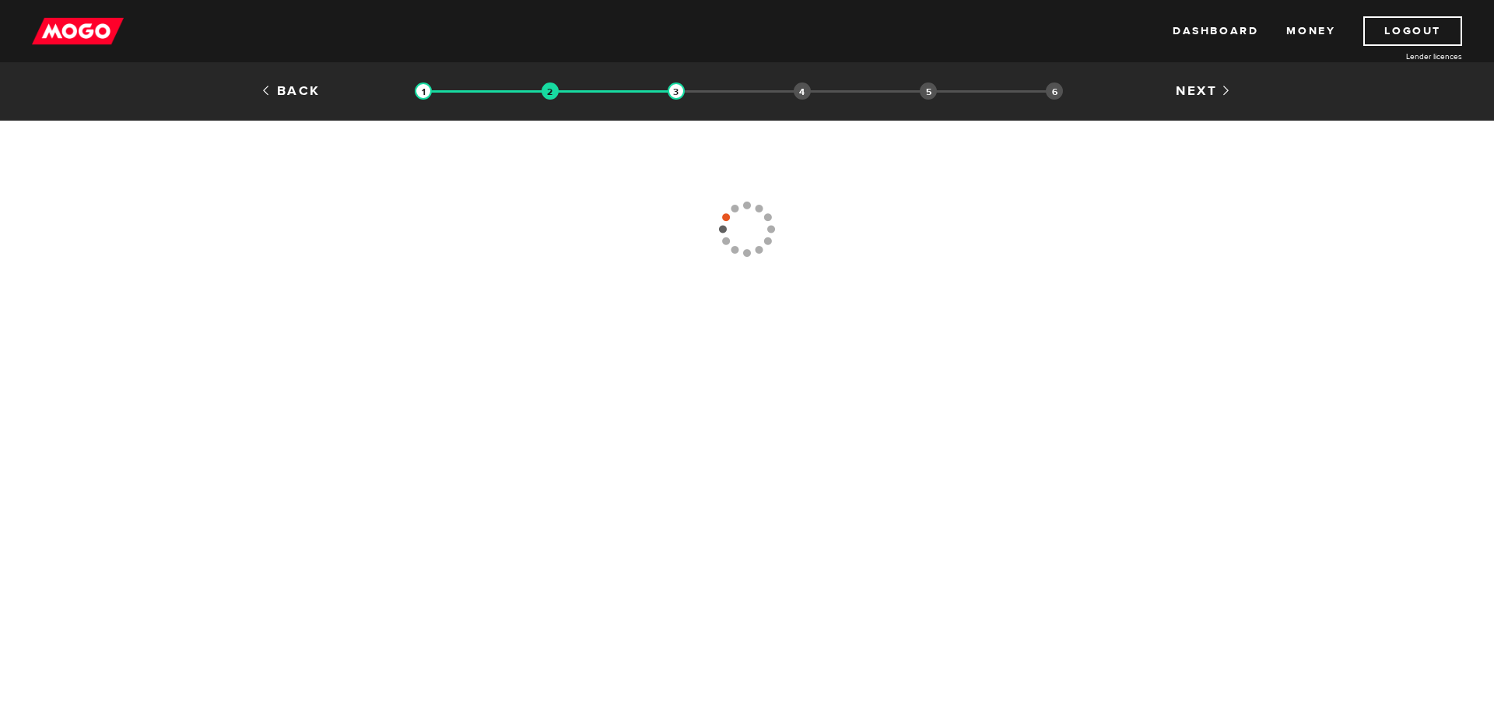
click at [285, 93] on link "Back" at bounding box center [291, 90] width 60 height 17
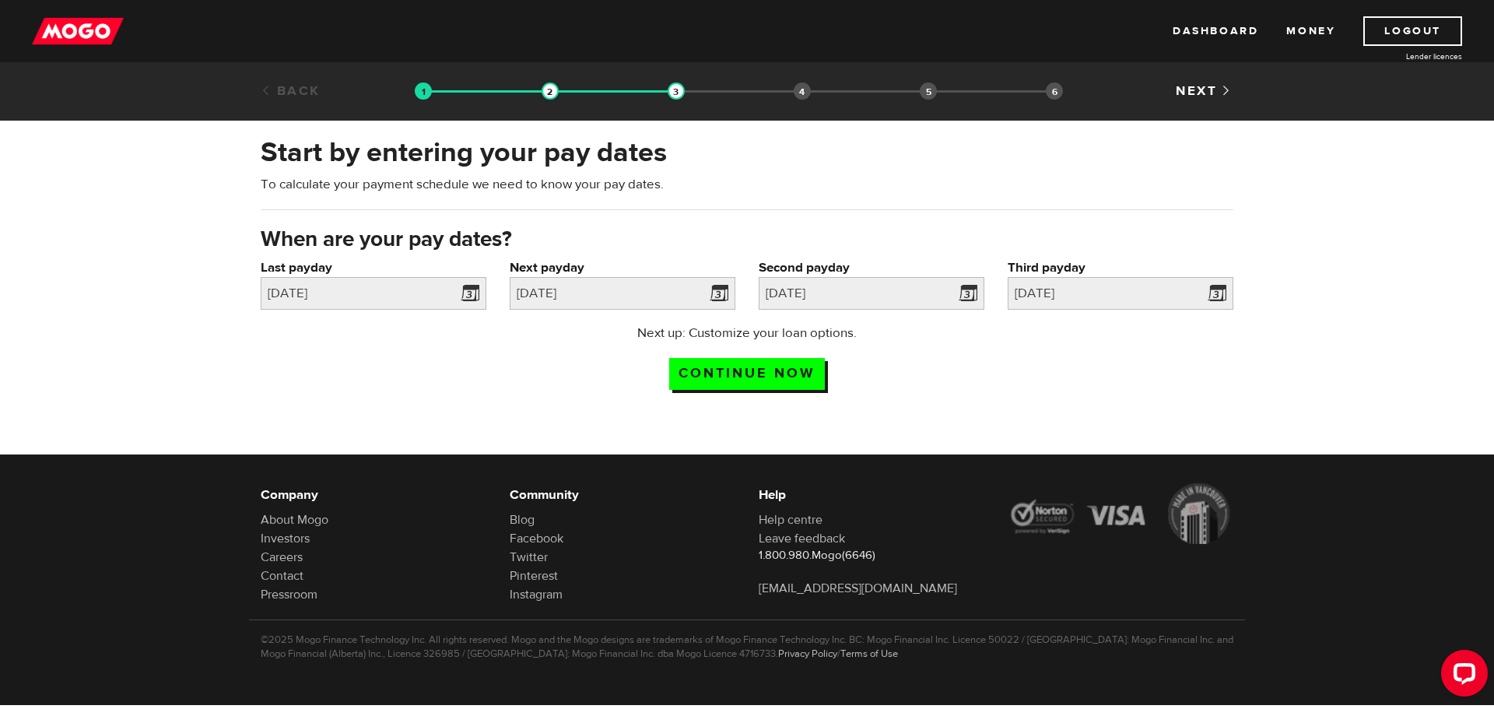
click at [285, 93] on link "Back" at bounding box center [291, 90] width 60 height 17
click at [268, 89] on link "Back" at bounding box center [291, 90] width 60 height 17
click at [267, 85] on link "Back" at bounding box center [291, 90] width 60 height 17
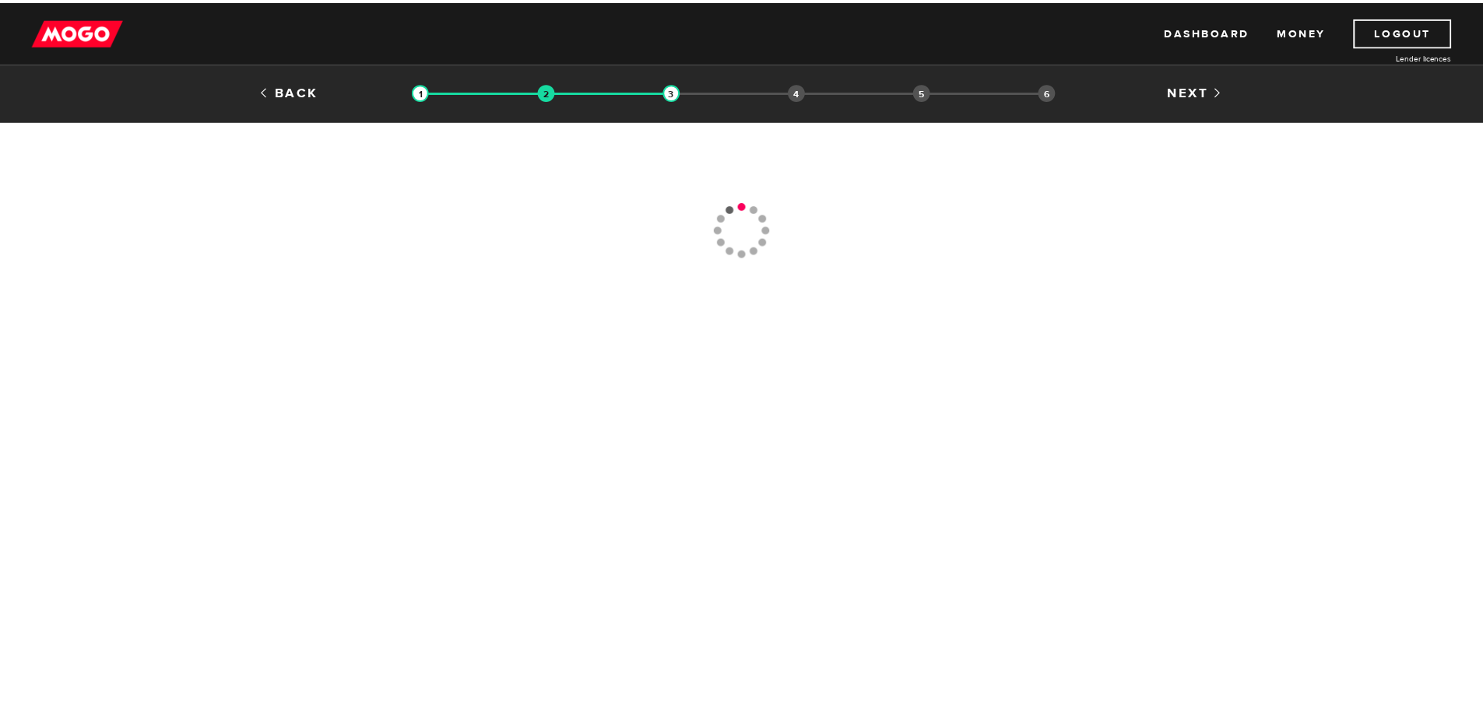
scroll to position [467, 0]
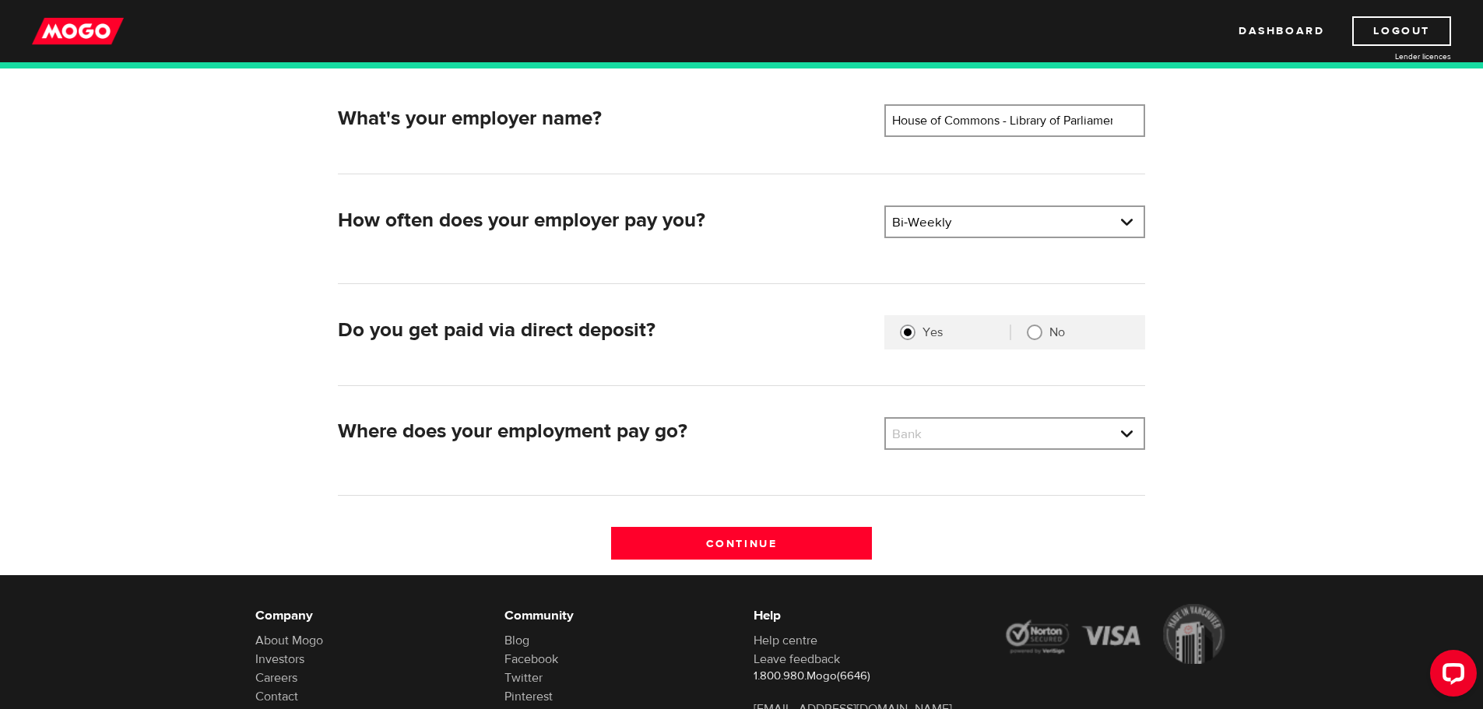
scroll to position [349, 0]
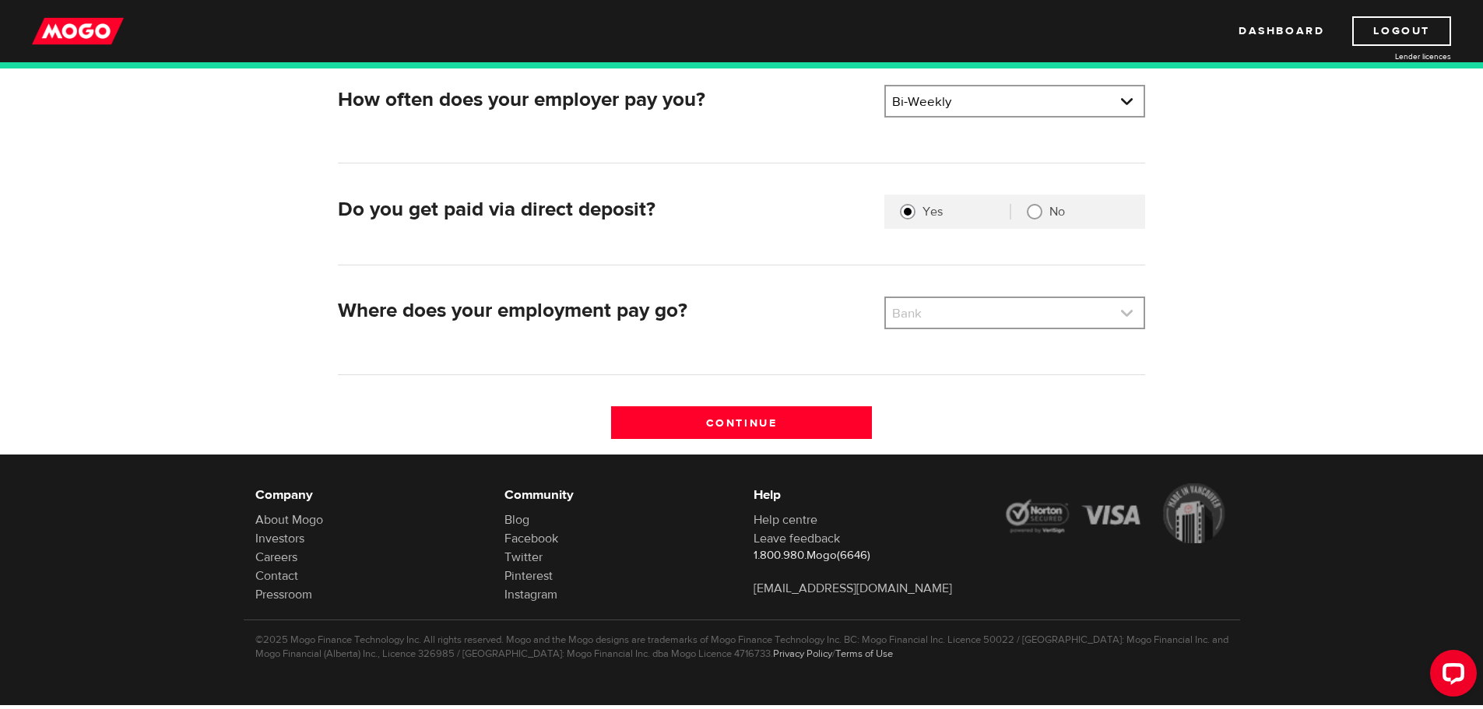
click at [1134, 311] on link at bounding box center [1015, 313] width 258 height 30
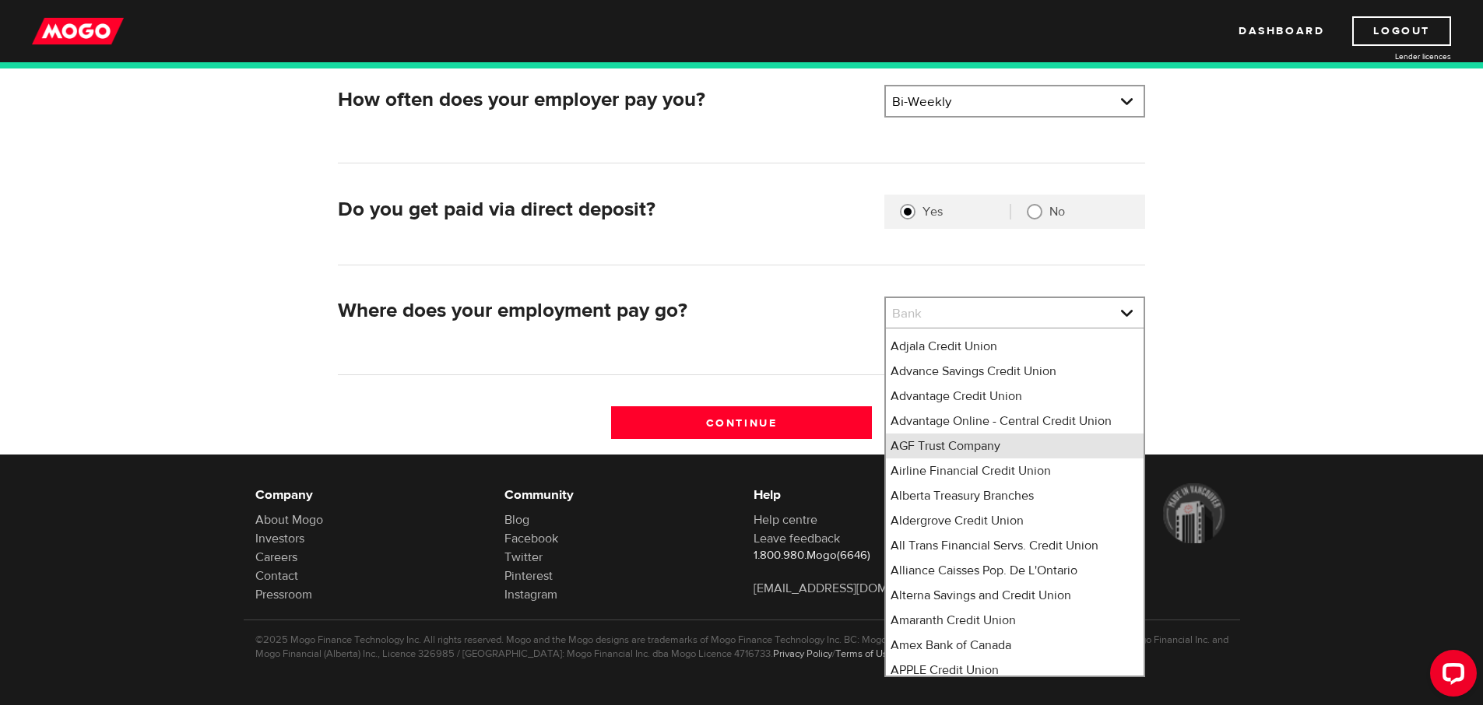
scroll to position [0, 0]
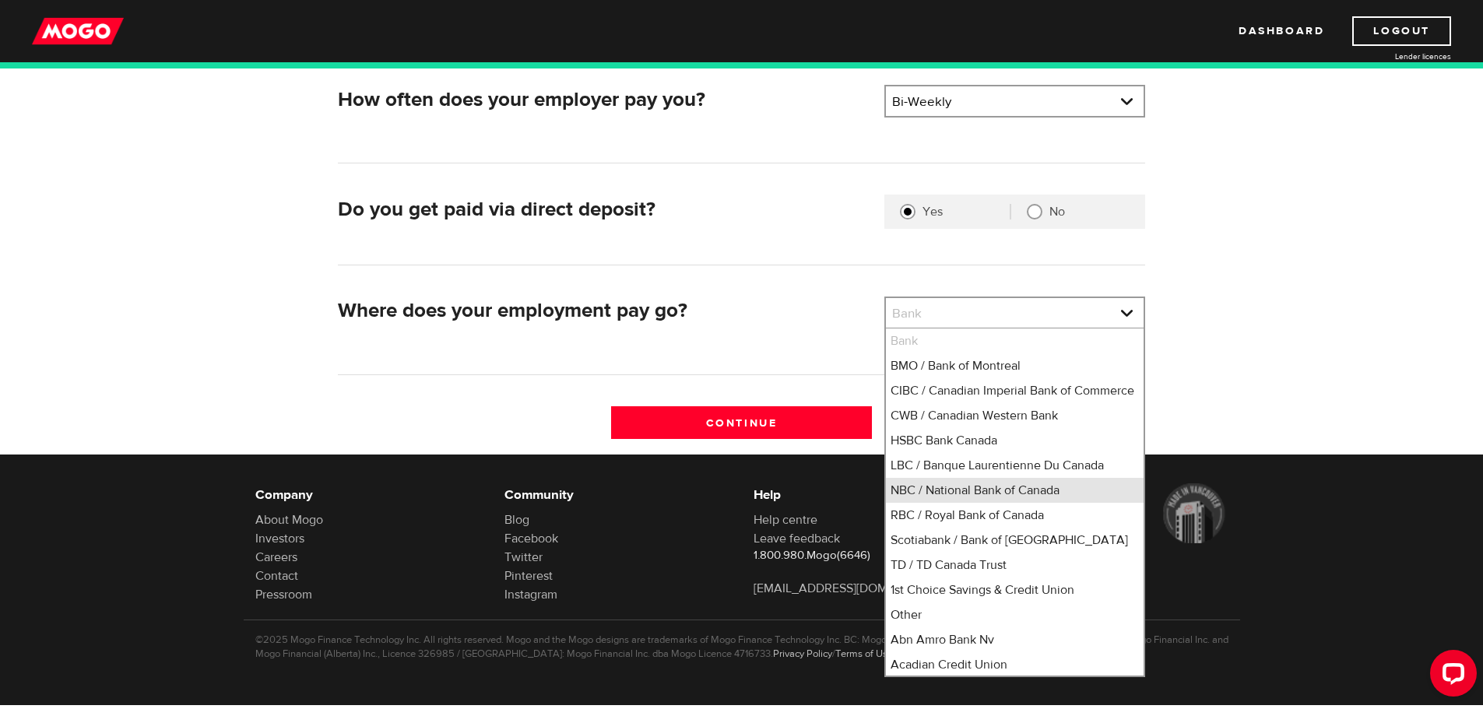
click at [1020, 503] on li "NBC / National Bank of Canada" at bounding box center [1015, 490] width 258 height 25
select select "7"
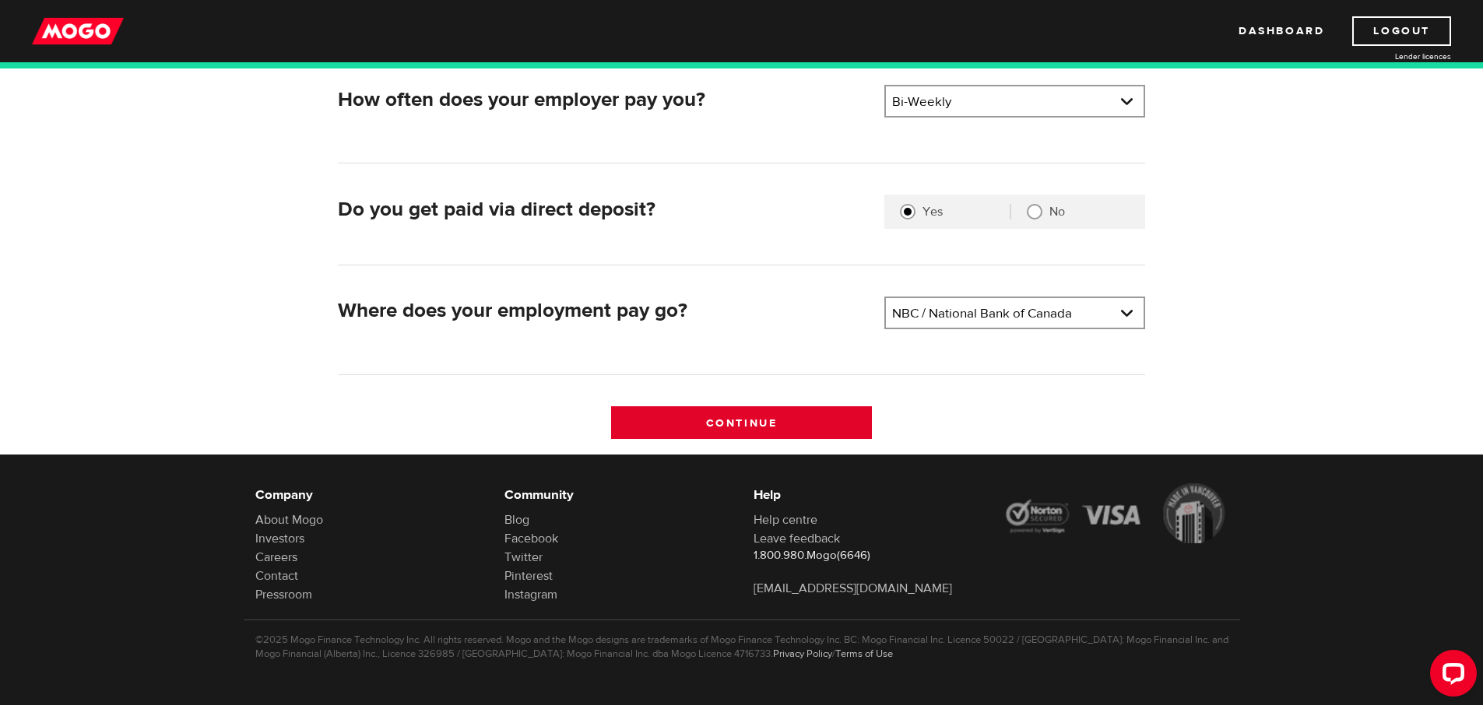
click at [813, 421] on input "Continue" at bounding box center [741, 422] width 261 height 33
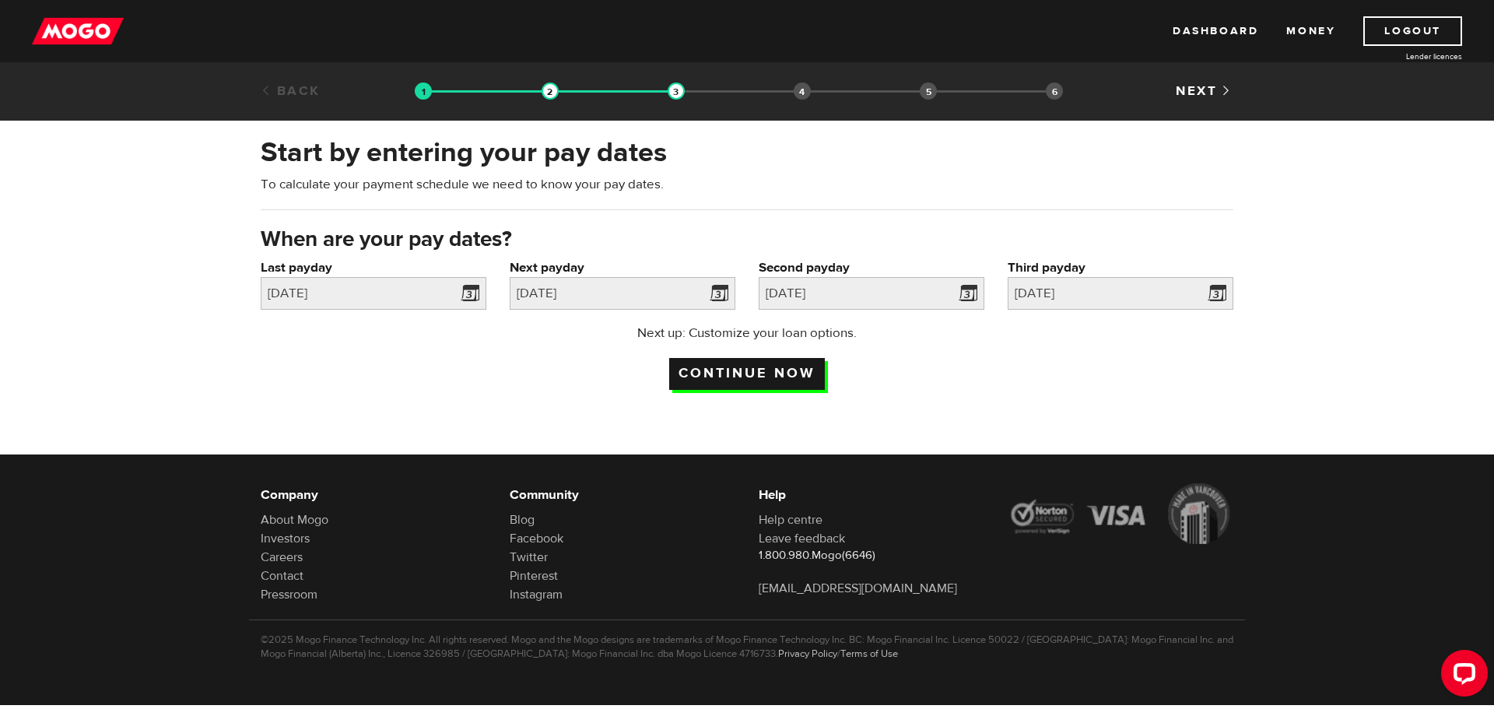
click at [758, 372] on input "Continue now" at bounding box center [747, 374] width 156 height 32
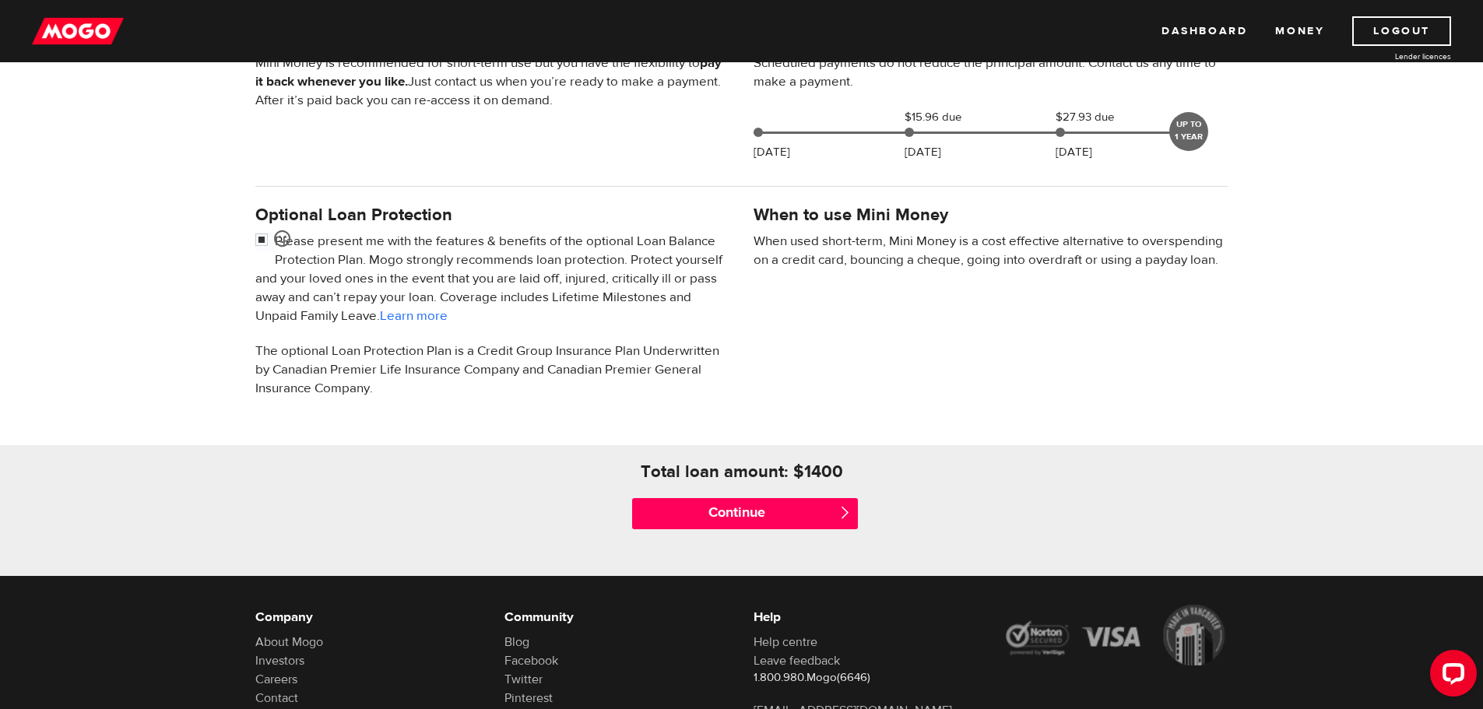
scroll to position [514, 0]
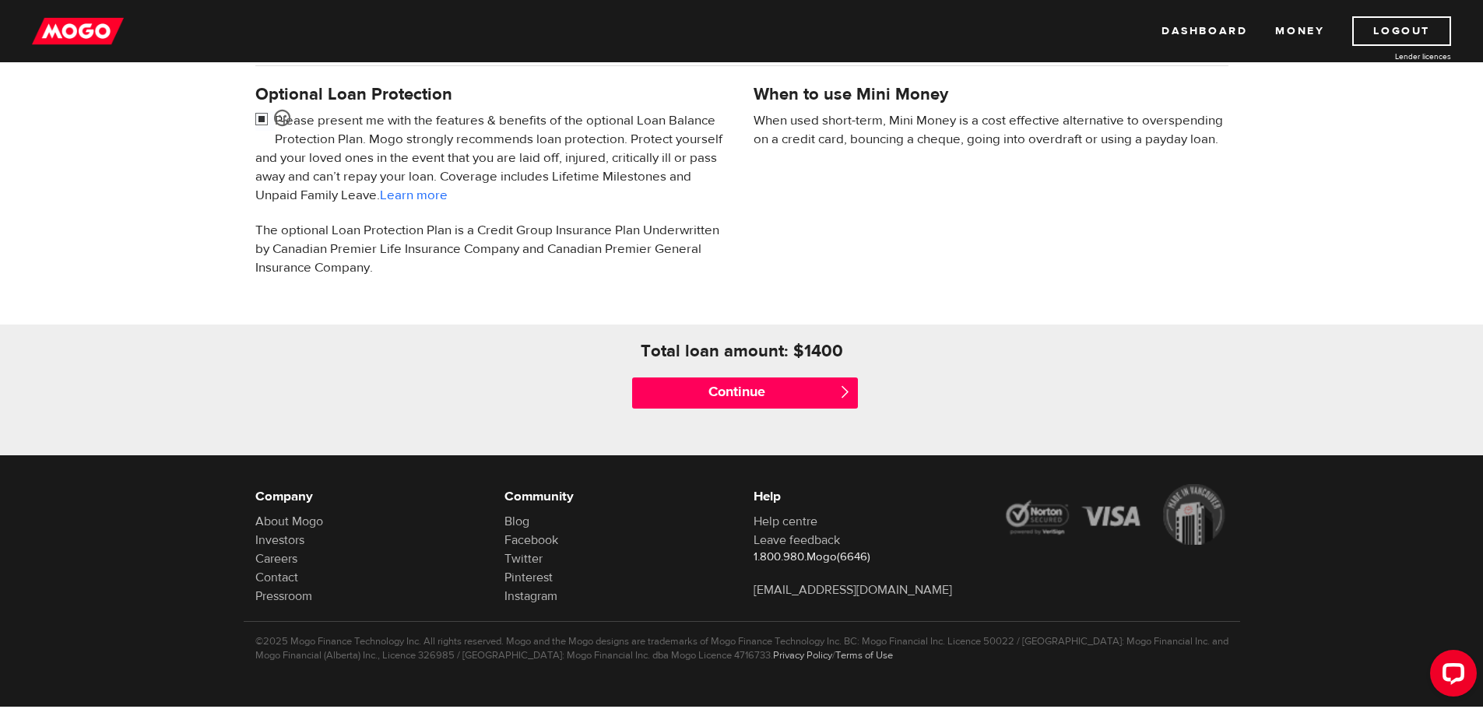
click at [262, 119] on input "checkbox" at bounding box center [264, 120] width 19 height 19
checkbox input "false"
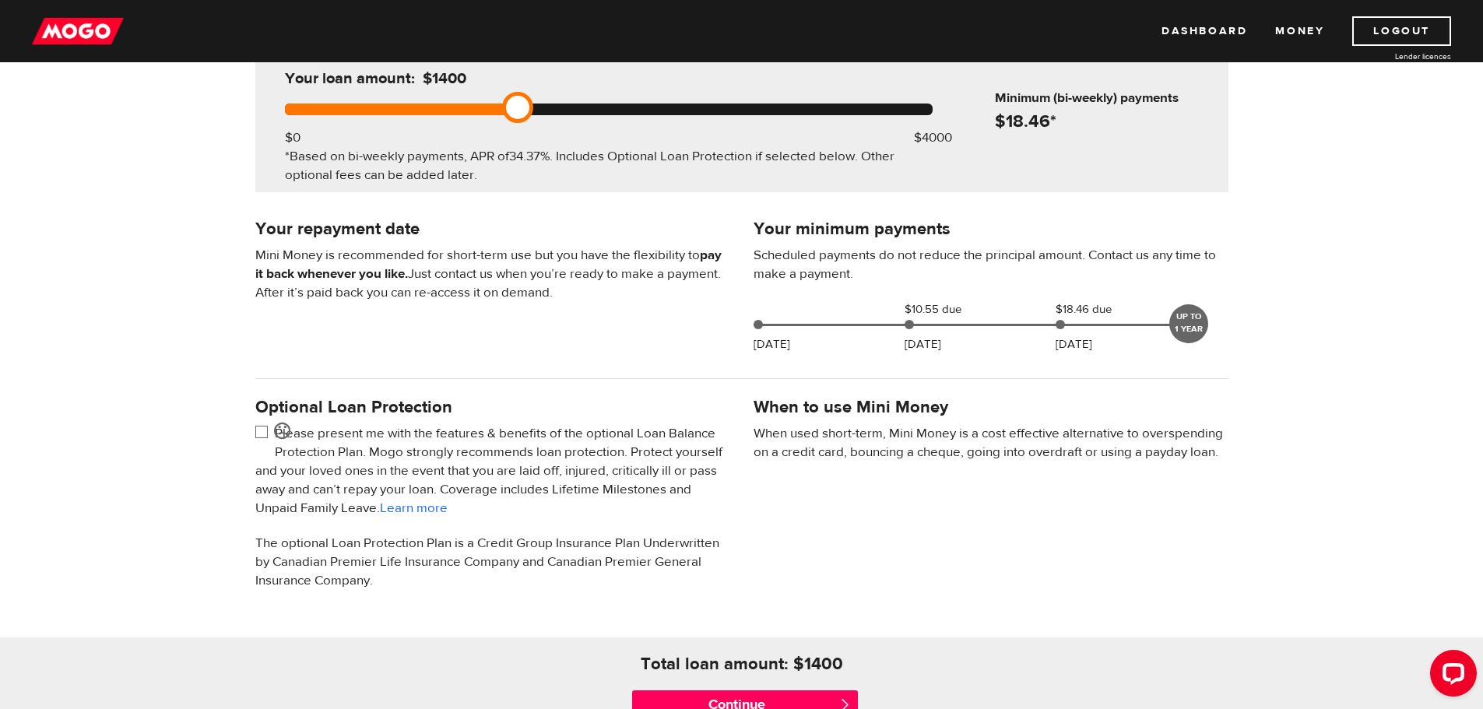
scroll to position [233, 0]
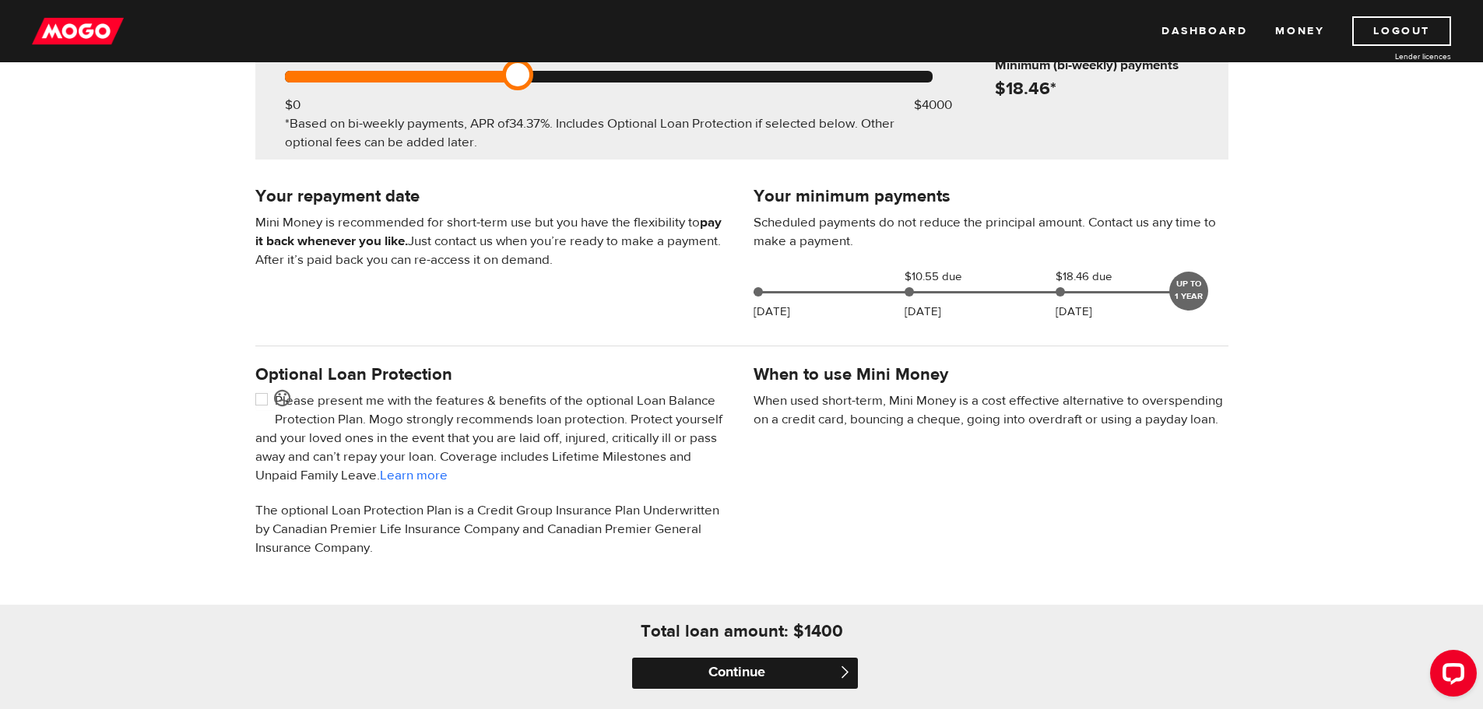
click at [737, 672] on input "Continue" at bounding box center [745, 673] width 226 height 31
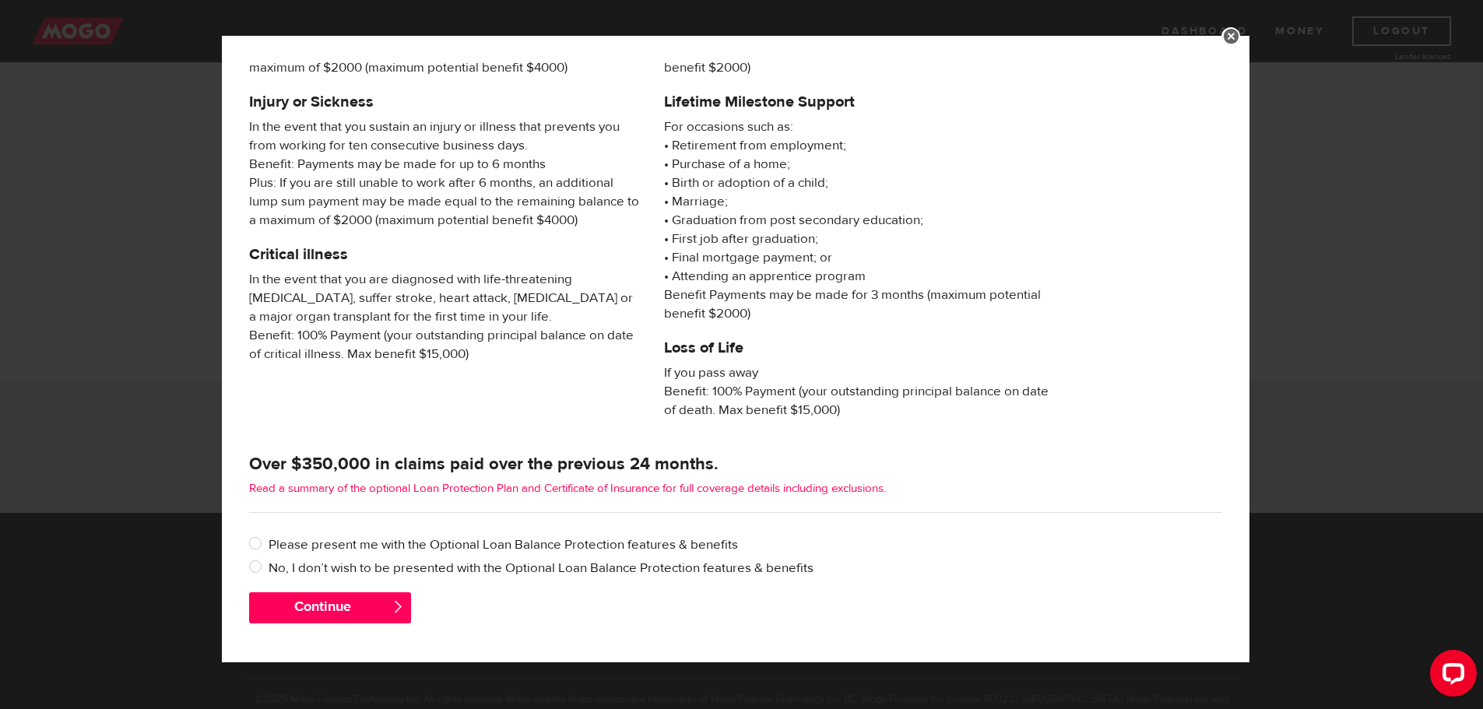
scroll to position [514, 0]
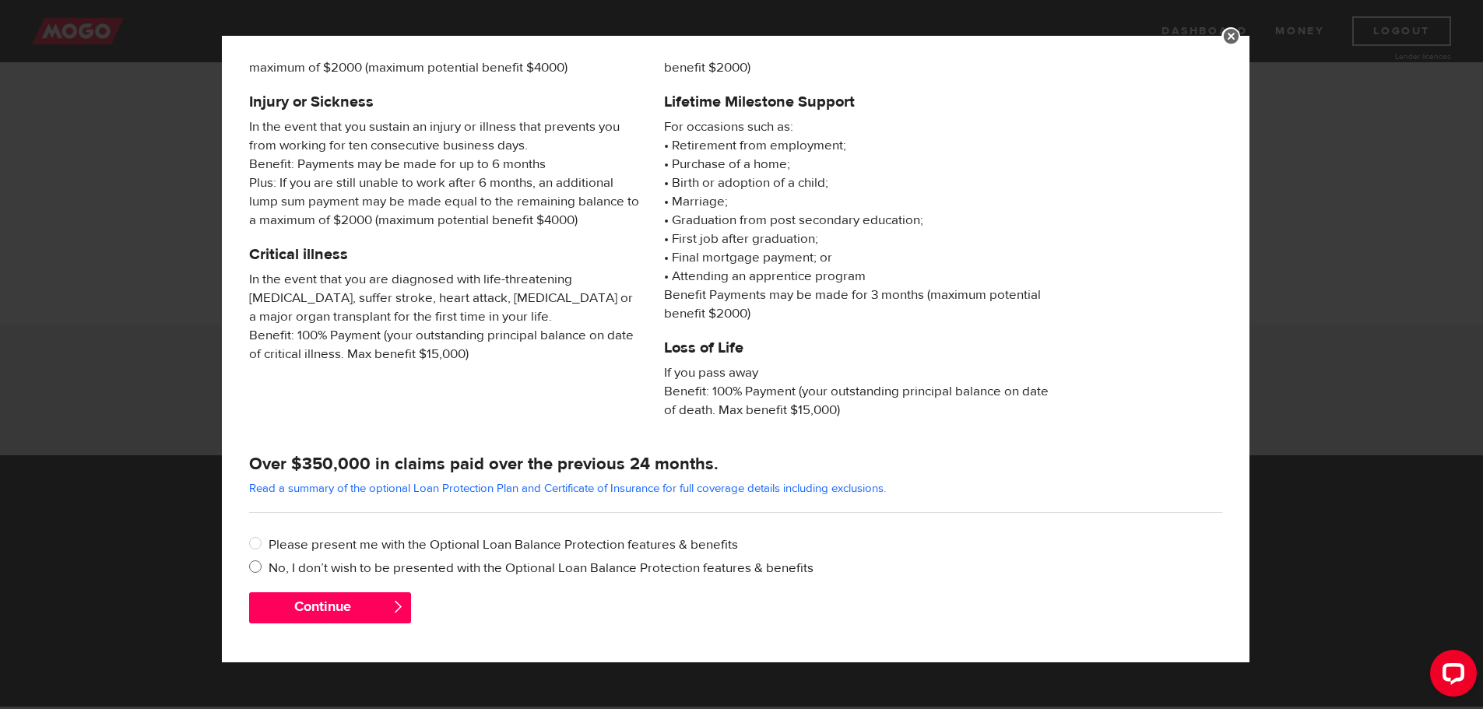
click at [256, 566] on input "No, I don’t wish to be presented with the Optional Loan Balance Protection feat…" at bounding box center [258, 568] width 19 height 19
radio input "true"
click at [286, 602] on button "Continue" at bounding box center [330, 607] width 162 height 31
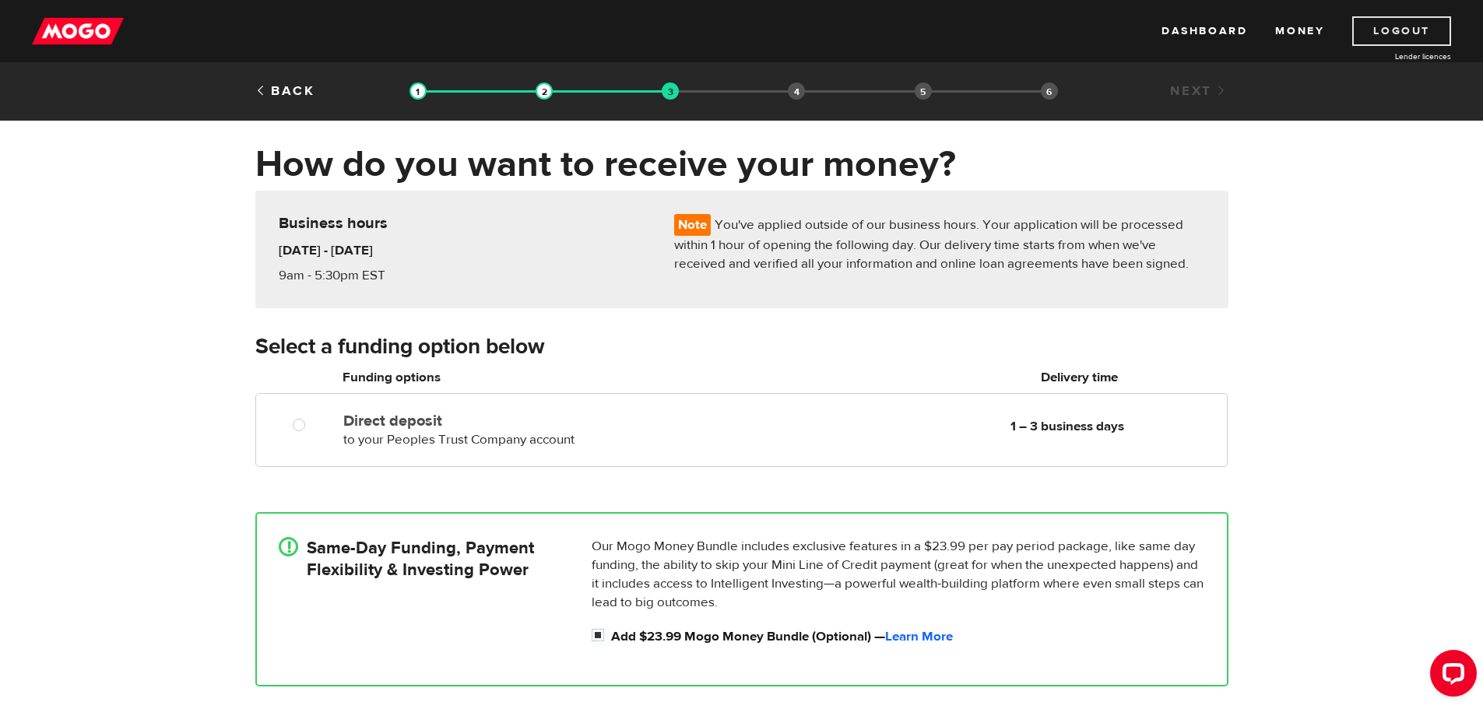
click at [1375, 33] on link "Logout" at bounding box center [1401, 31] width 99 height 30
